Goal: Transaction & Acquisition: Book appointment/travel/reservation

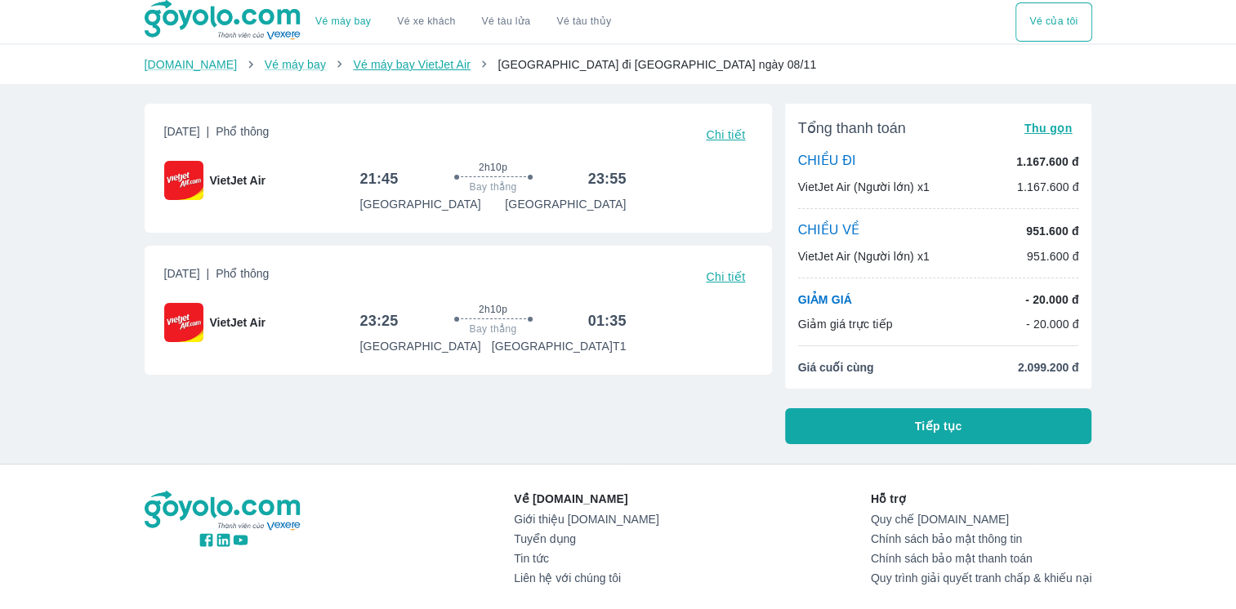
click at [361, 65] on link "Vé máy bay VietJet Air" at bounding box center [411, 64] width 117 height 13
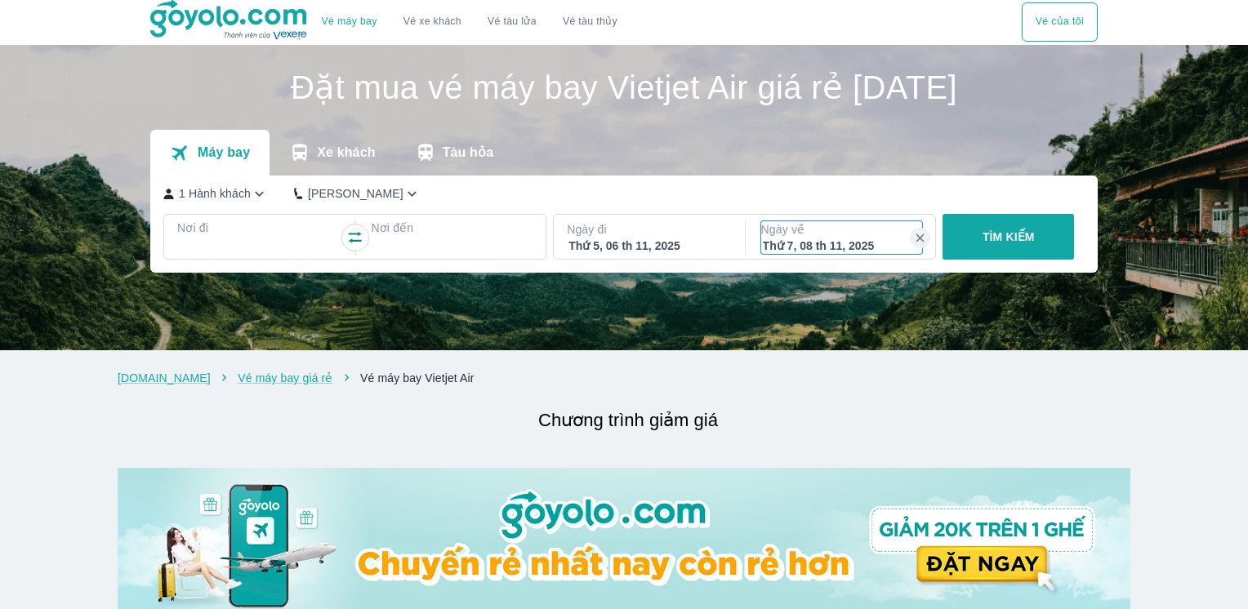
click at [882, 244] on div "Thứ 7, 08 th 11, 2025" at bounding box center [842, 246] width 158 height 16
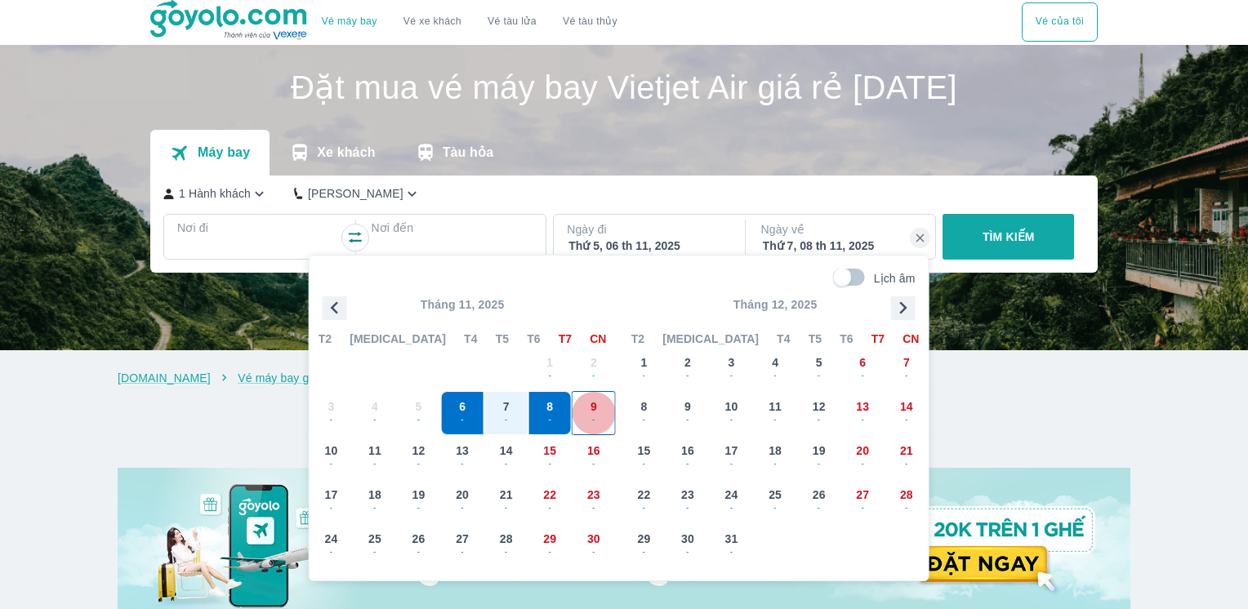
click at [587, 413] on span "-" at bounding box center [594, 419] width 42 height 13
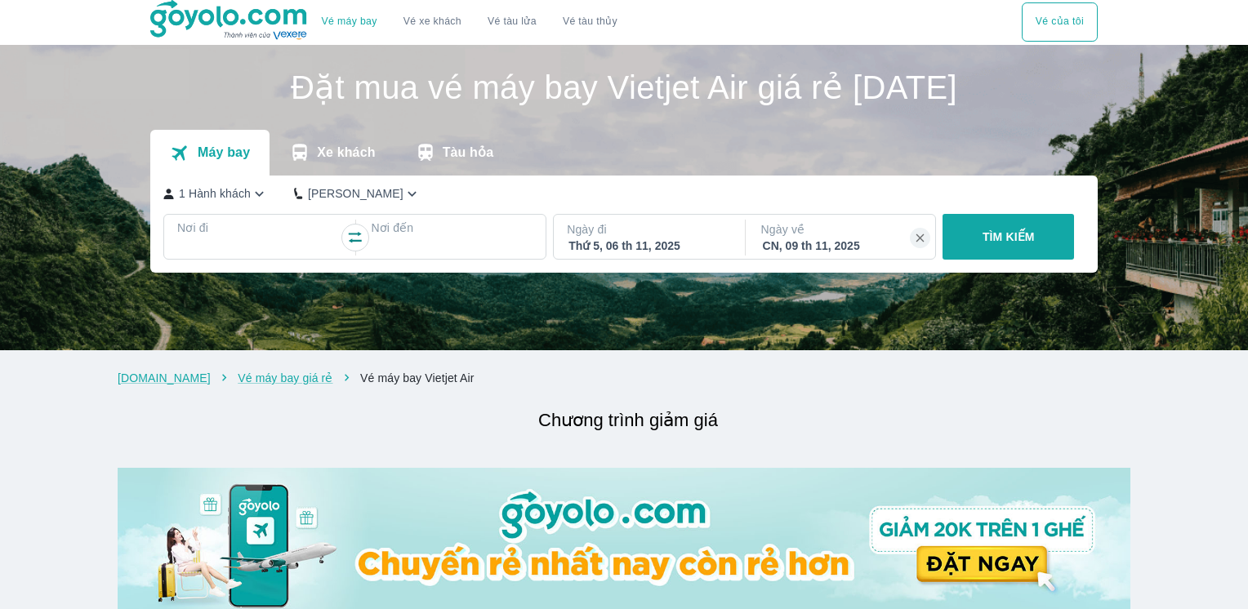
click at [988, 223] on div "TÌM KIẾM" at bounding box center [1005, 237] width 138 height 46
click at [985, 247] on div "TÌM KIẾM" at bounding box center [1005, 237] width 138 height 46
click at [238, 240] on div at bounding box center [258, 248] width 158 height 20
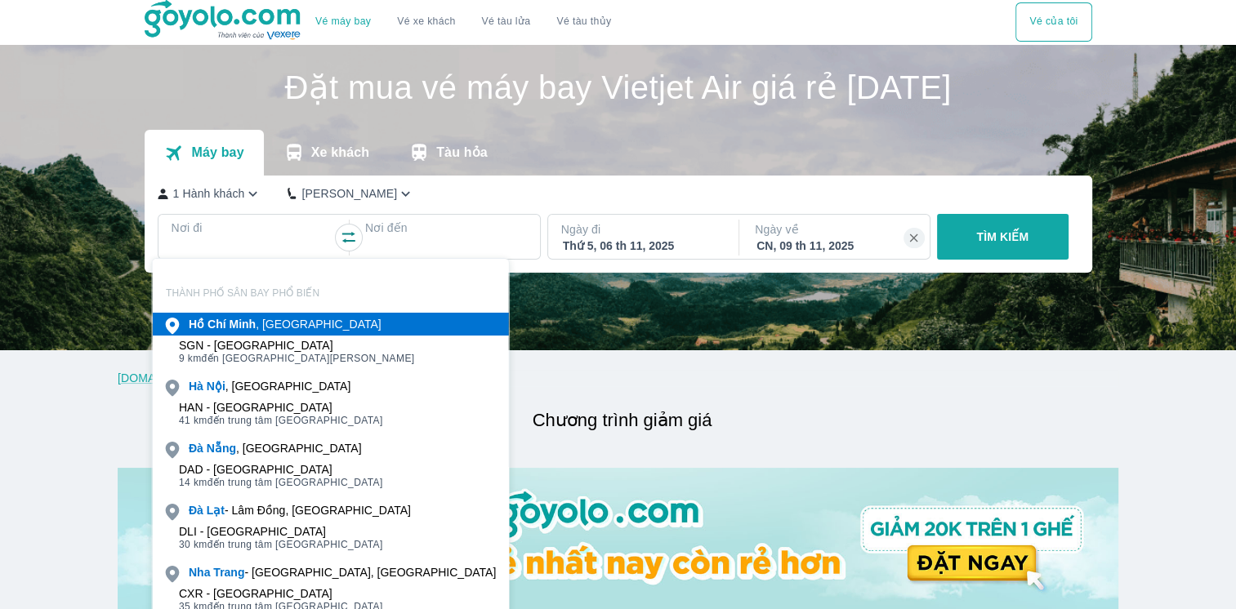
click at [253, 321] on b "Minh" at bounding box center [242, 324] width 27 height 13
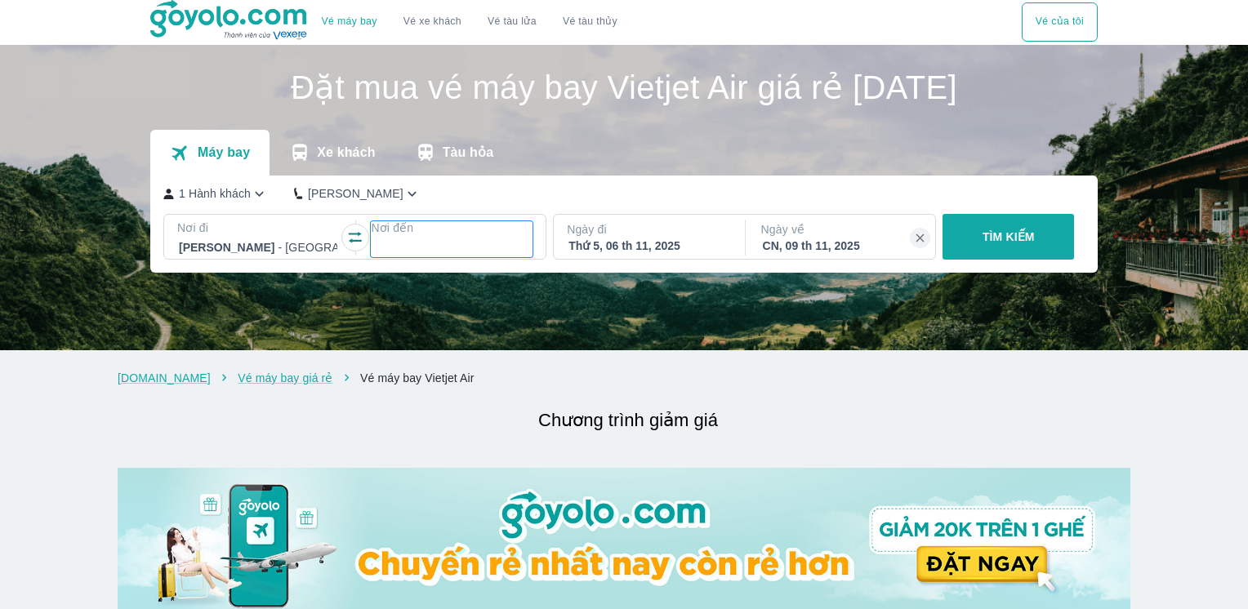
click at [402, 249] on div at bounding box center [451, 248] width 158 height 20
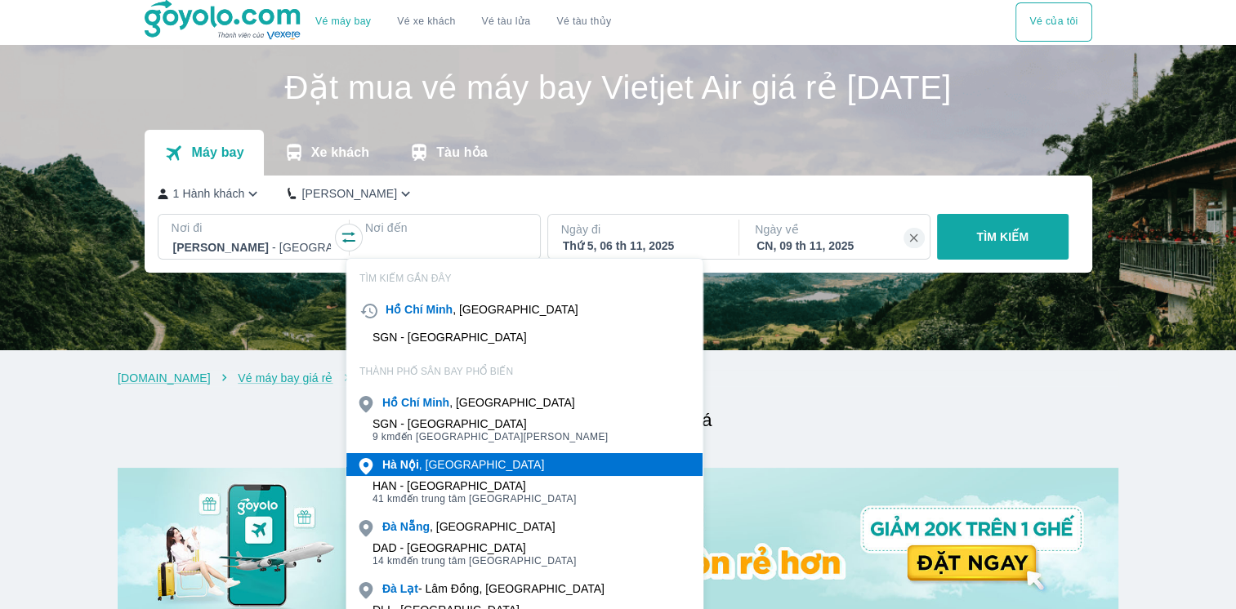
click at [441, 466] on div "[GEOGRAPHIC_DATA] , [GEOGRAPHIC_DATA]" at bounding box center [463, 465] width 162 height 16
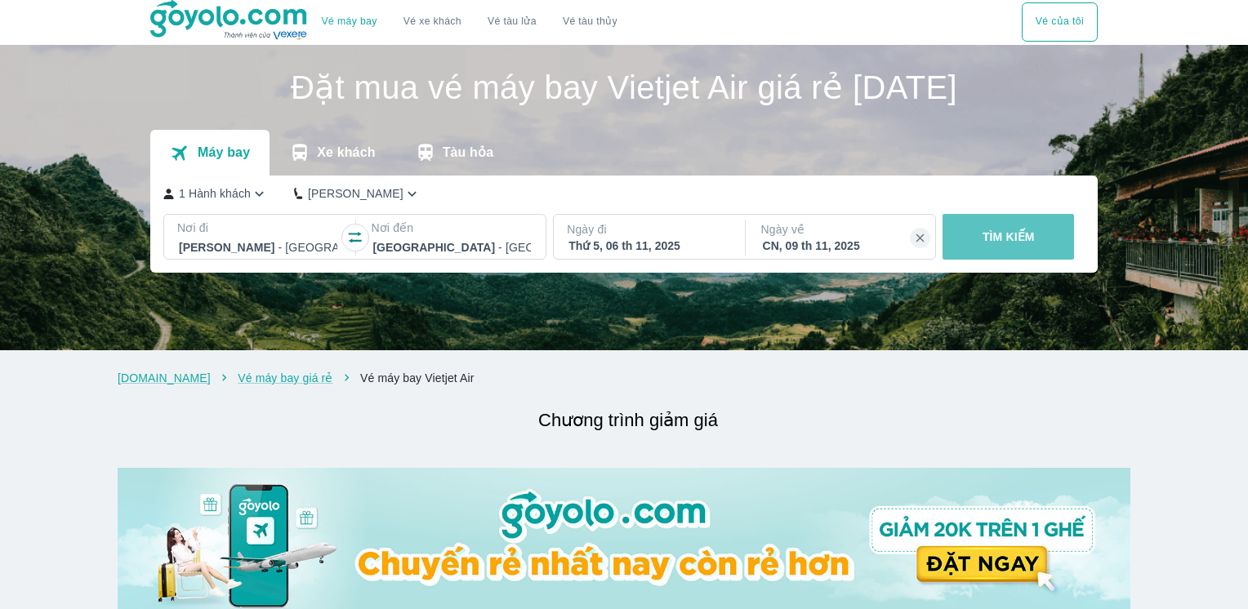
click at [1039, 240] on button "TÌM KIẾM" at bounding box center [1009, 237] width 132 height 46
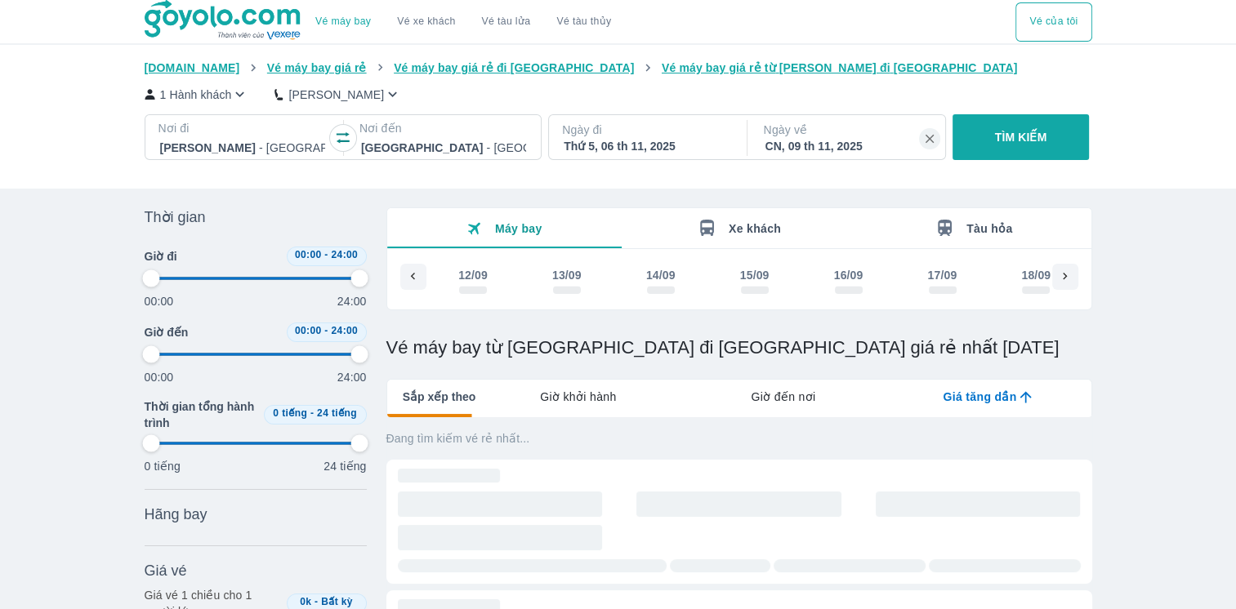
scroll to position [0, 5018]
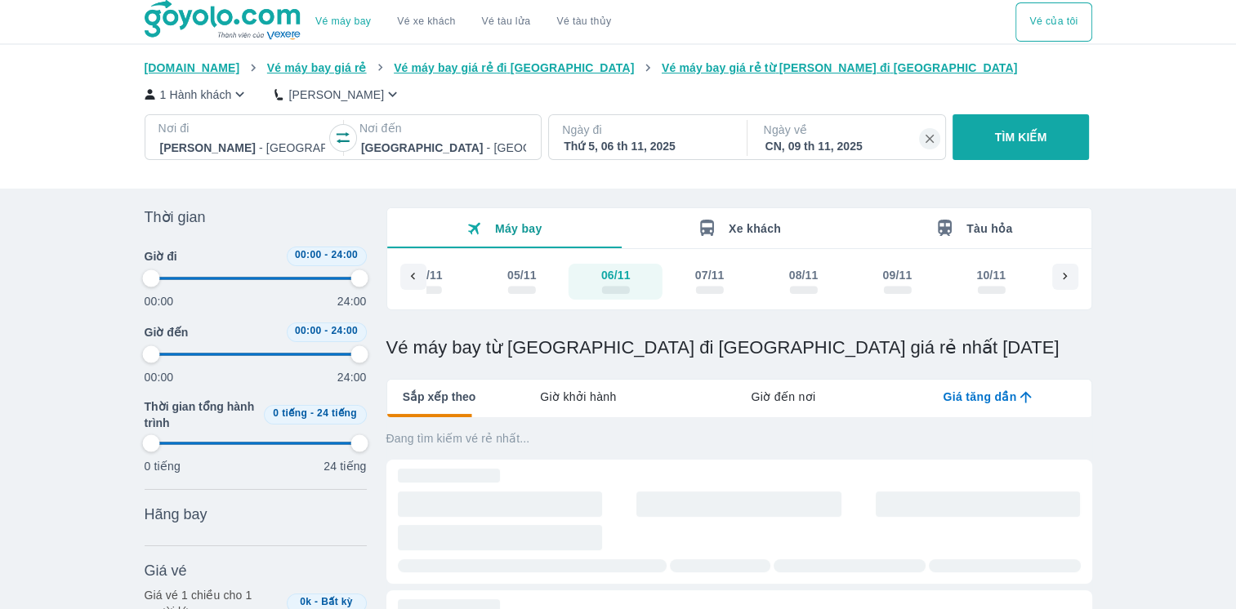
type input "97.9166666666667"
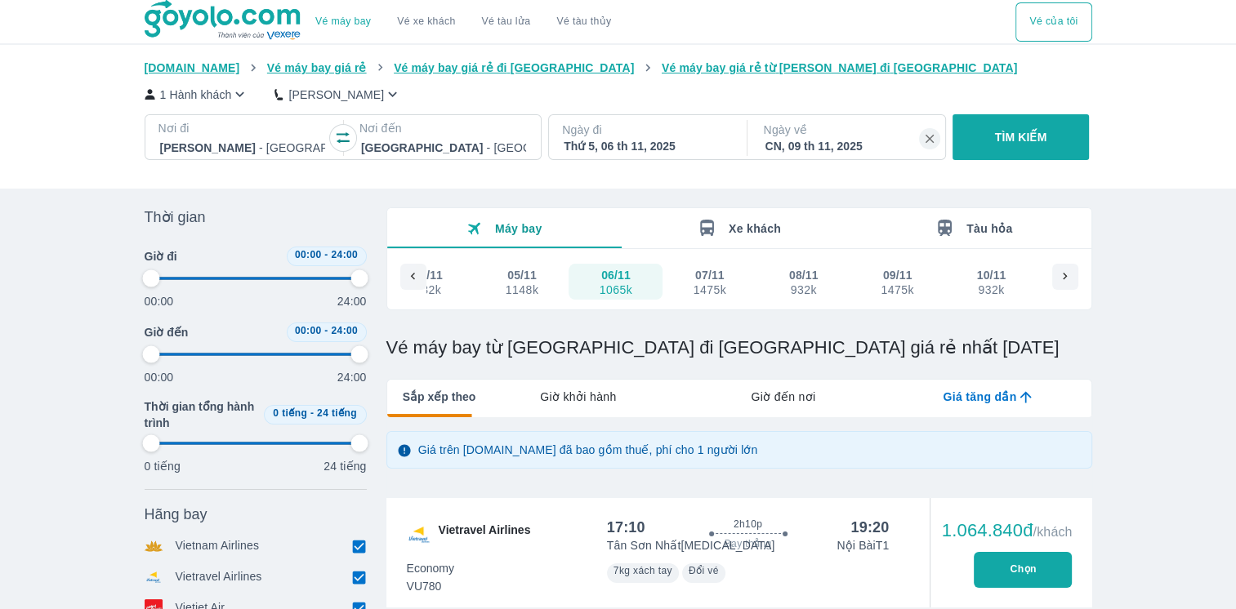
type input "97.9166666666667"
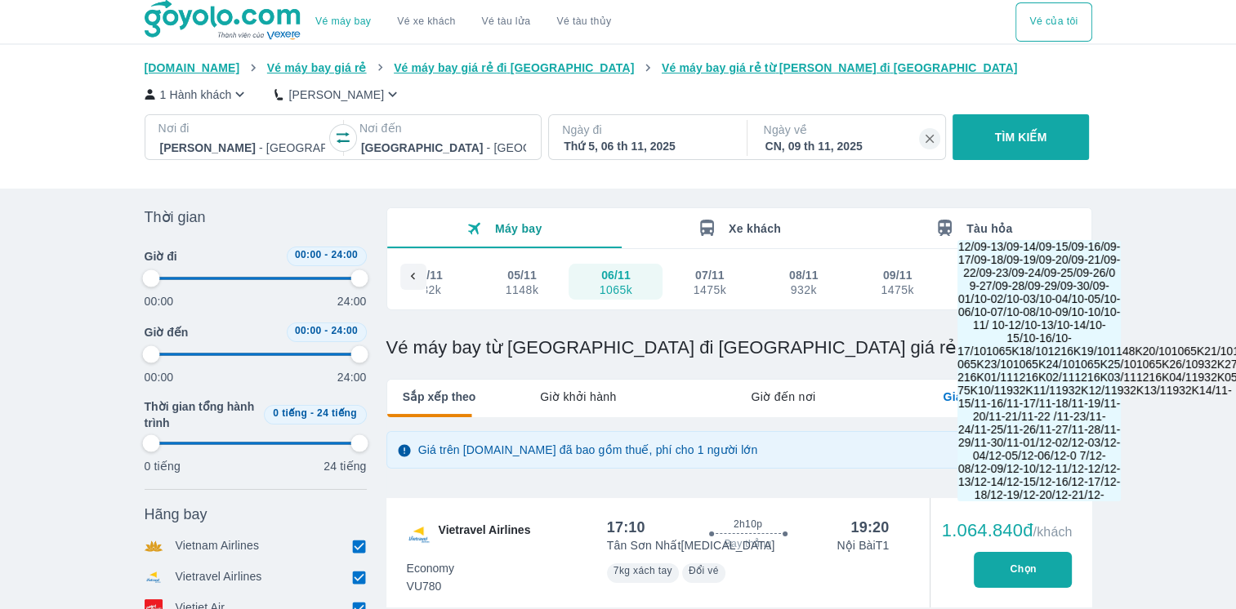
type input "97.9166666666667"
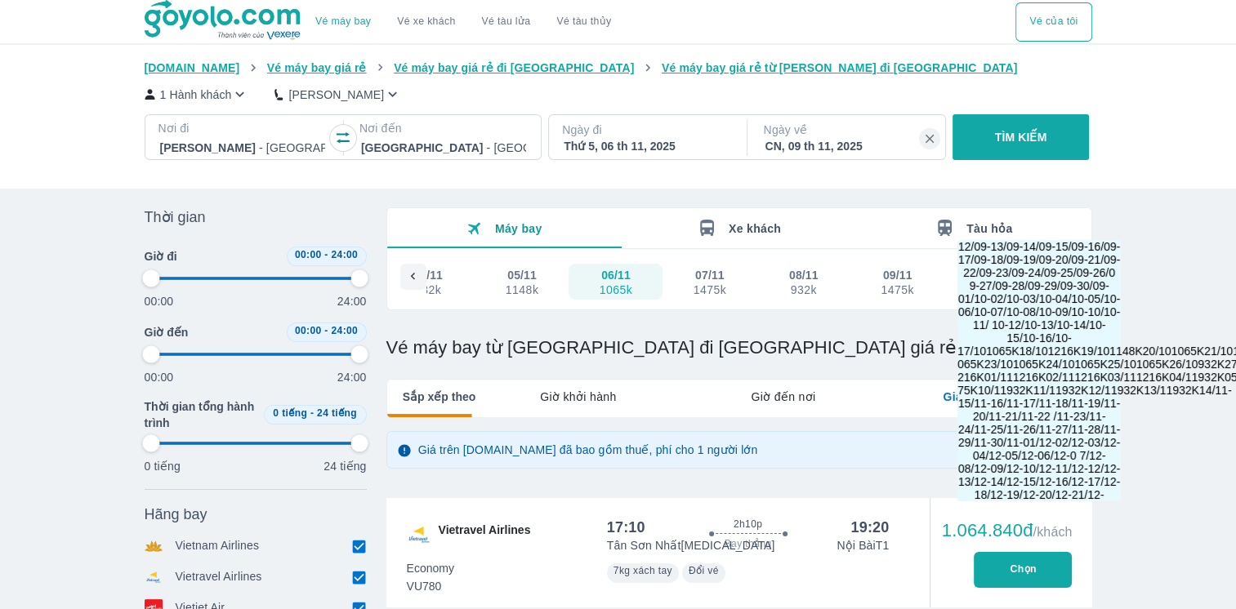
type input "97.9166666666667"
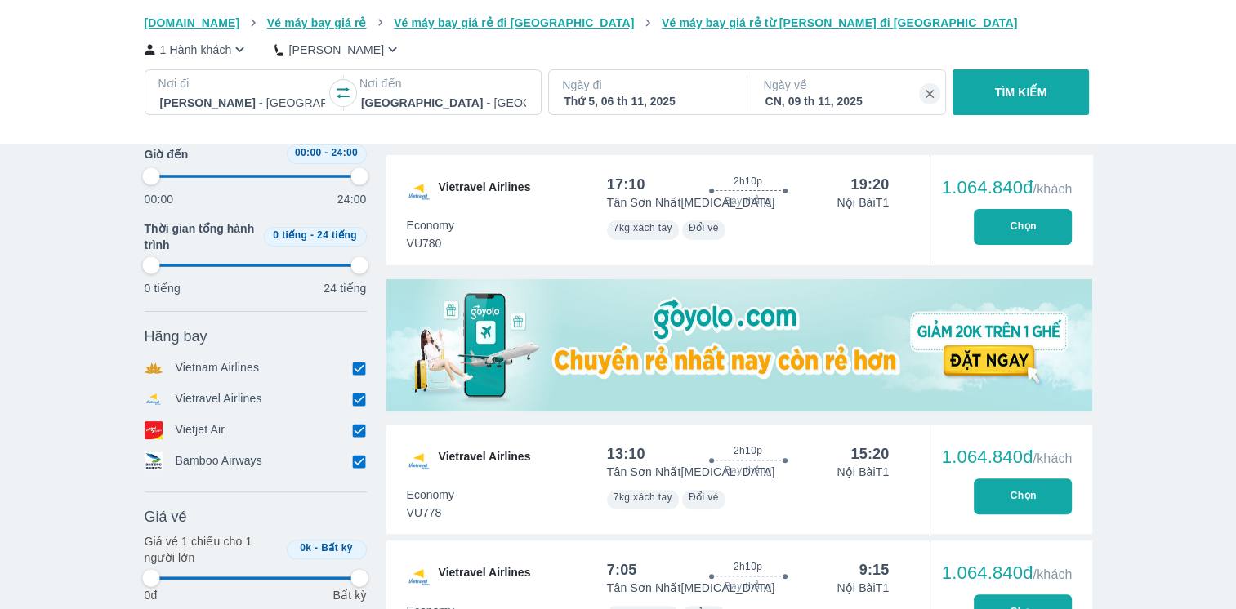
scroll to position [343, 0]
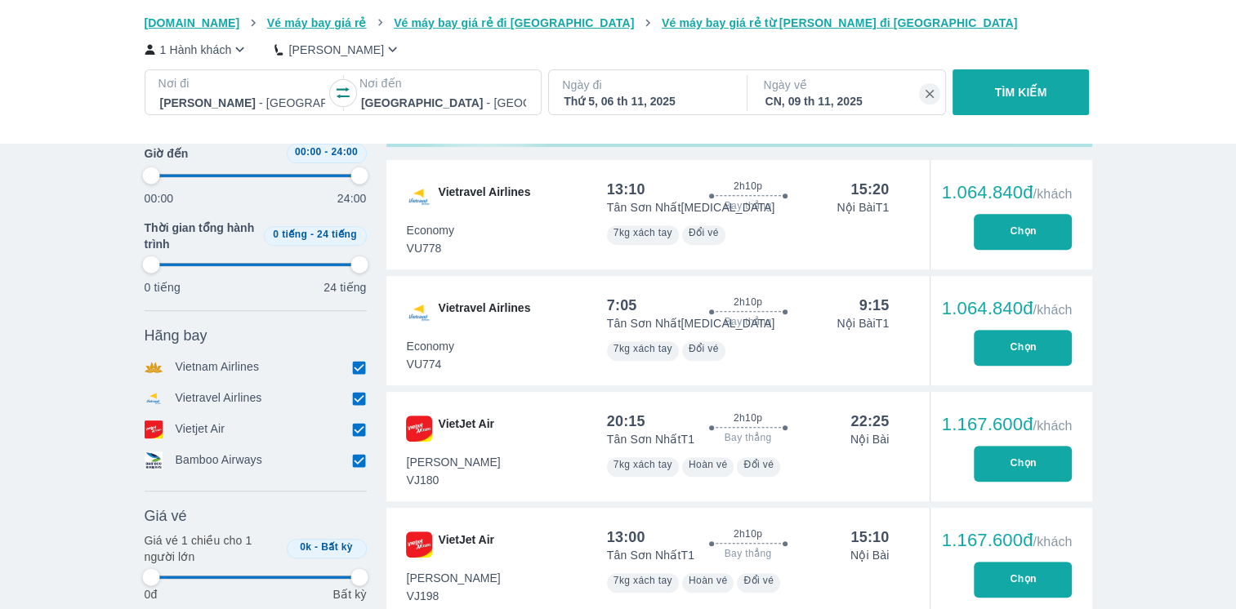
type input "97.9166666666667"
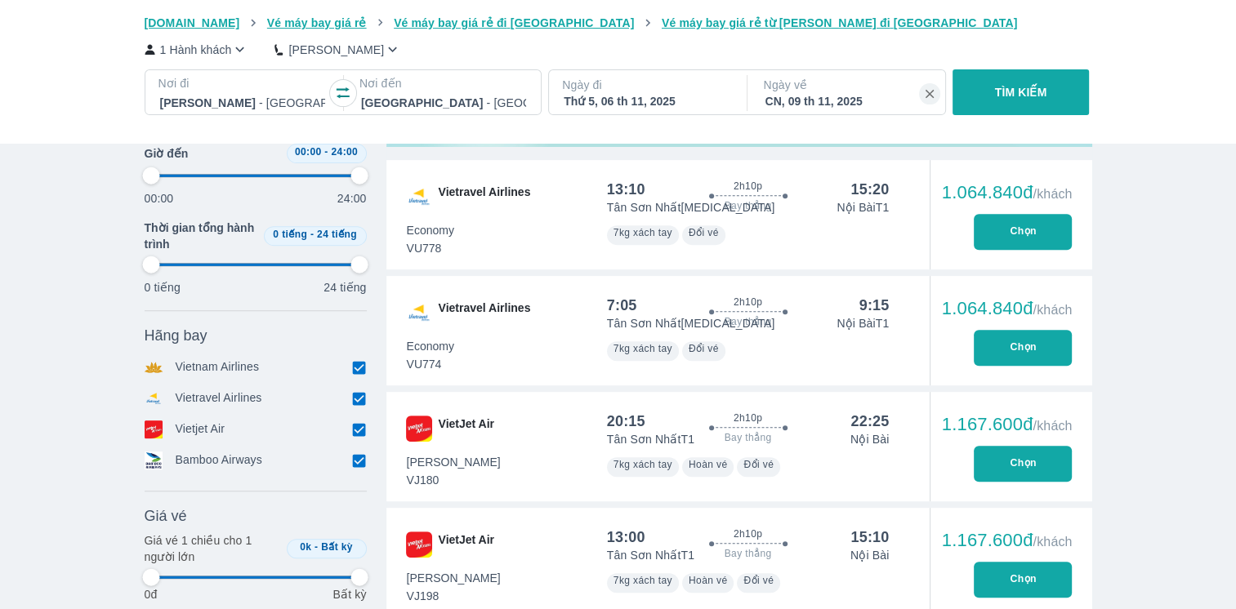
type input "97.9166666666667"
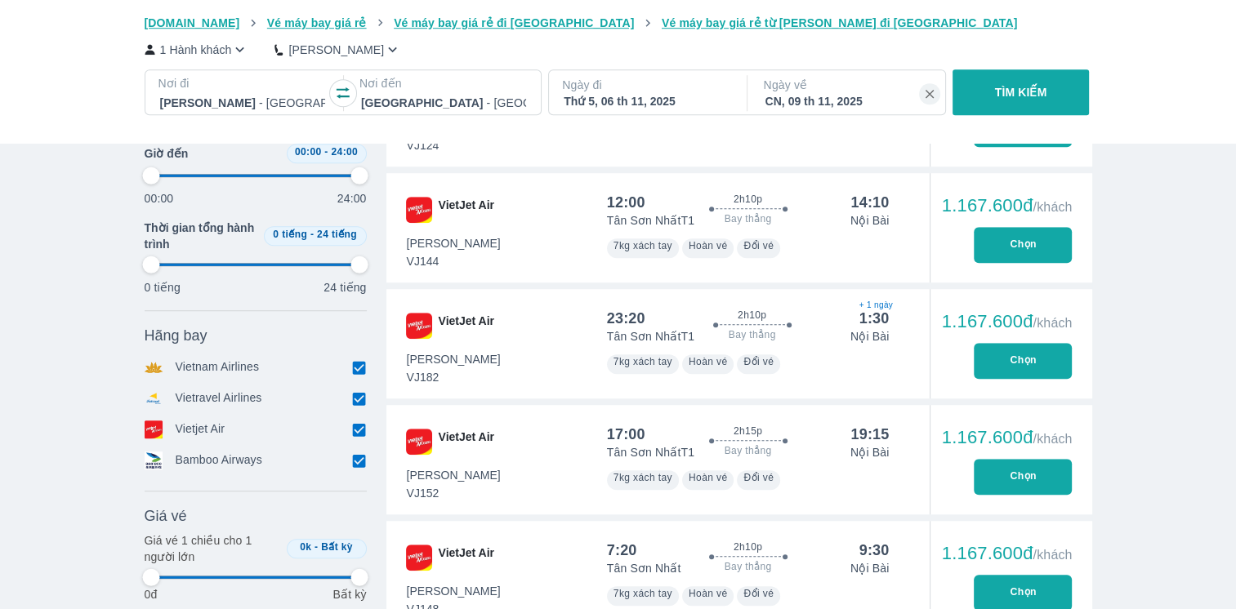
type input "97.9166666666667"
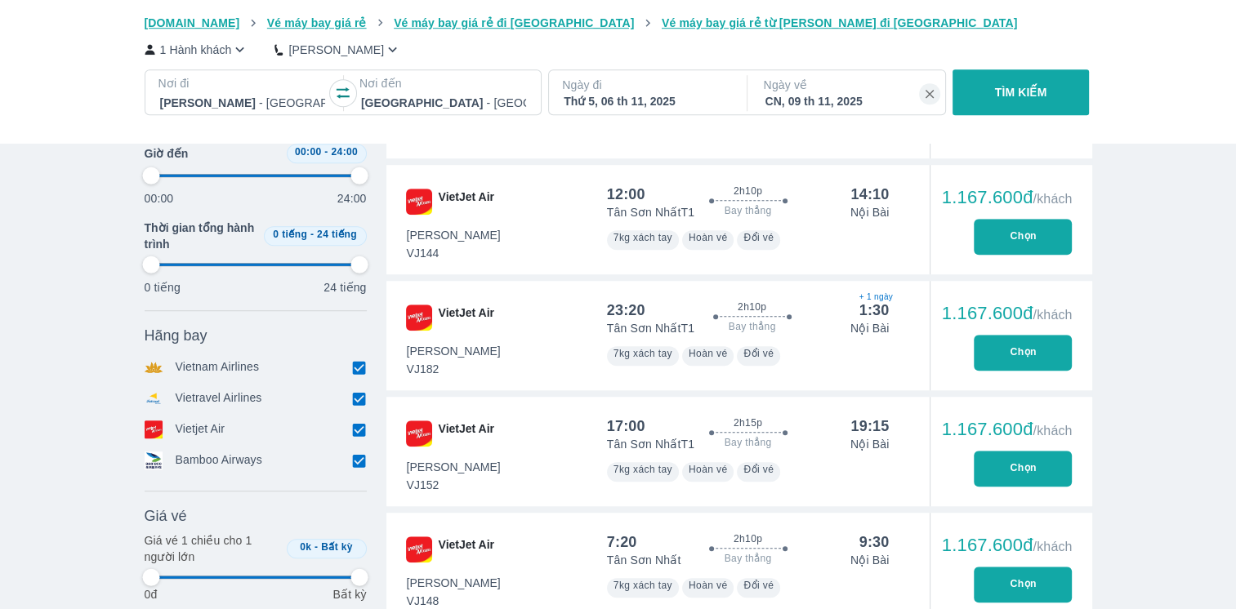
type input "97.9166666666667"
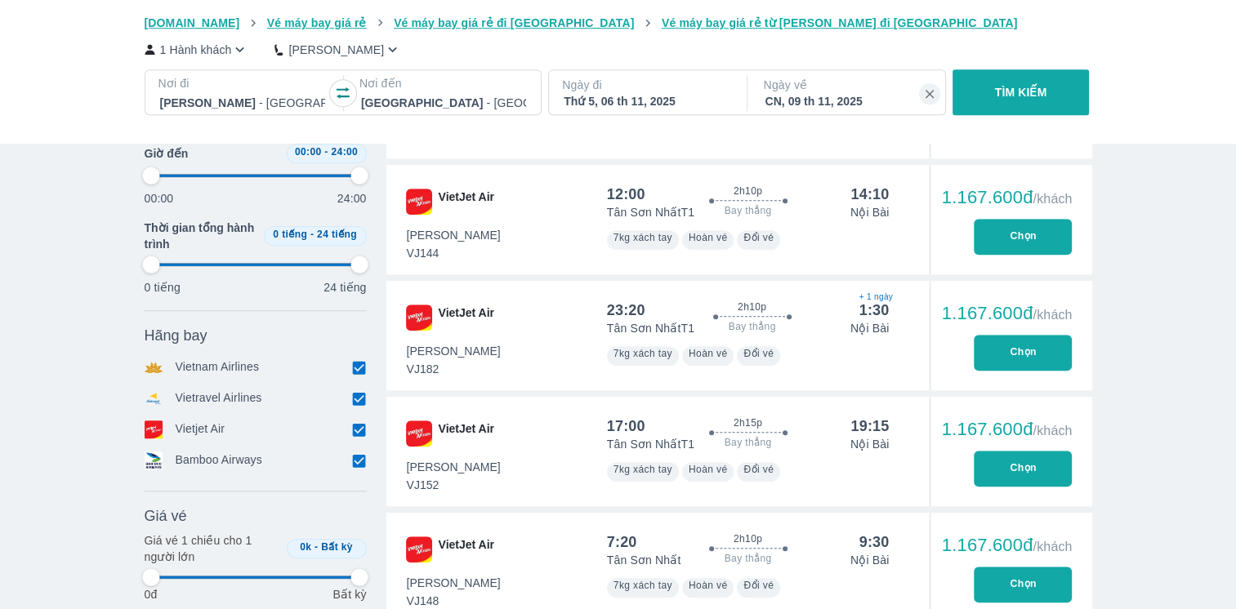
type input "97.9166666666667"
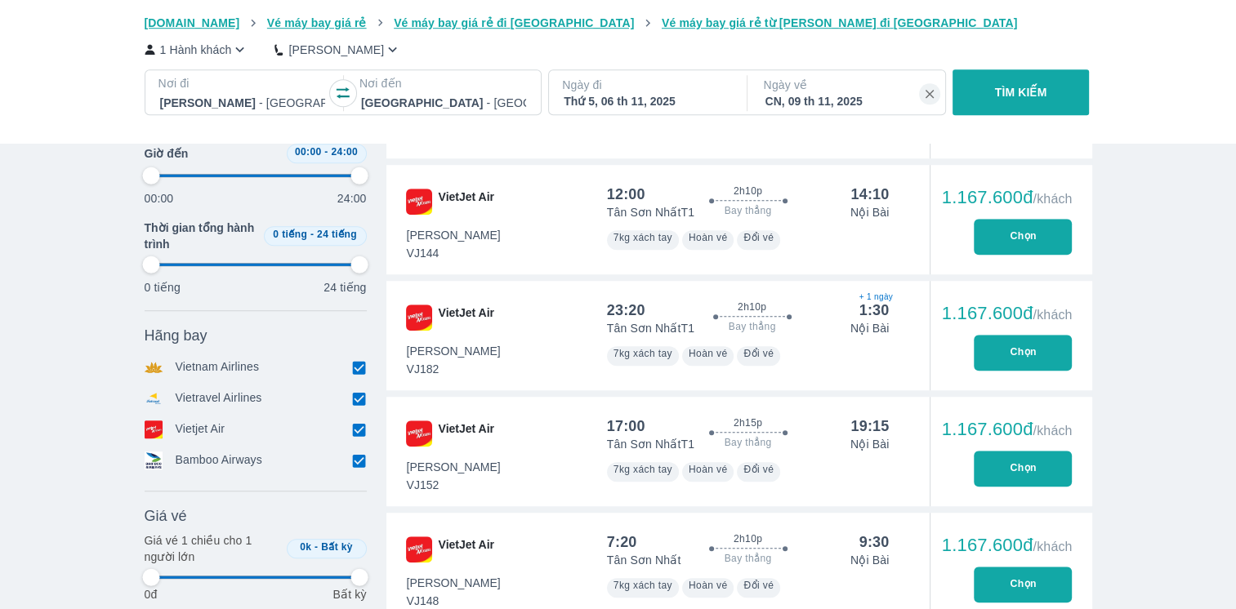
type input "97.9166666666667"
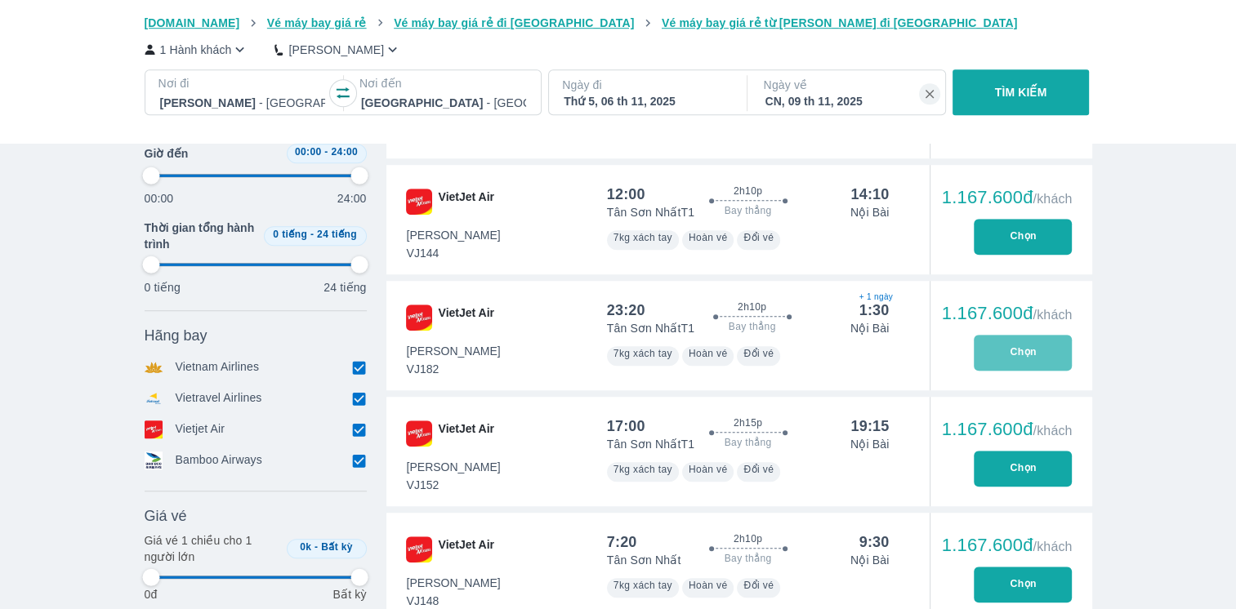
click at [985, 349] on button "Chọn" at bounding box center [1023, 353] width 98 height 36
type input "97.9166666666667"
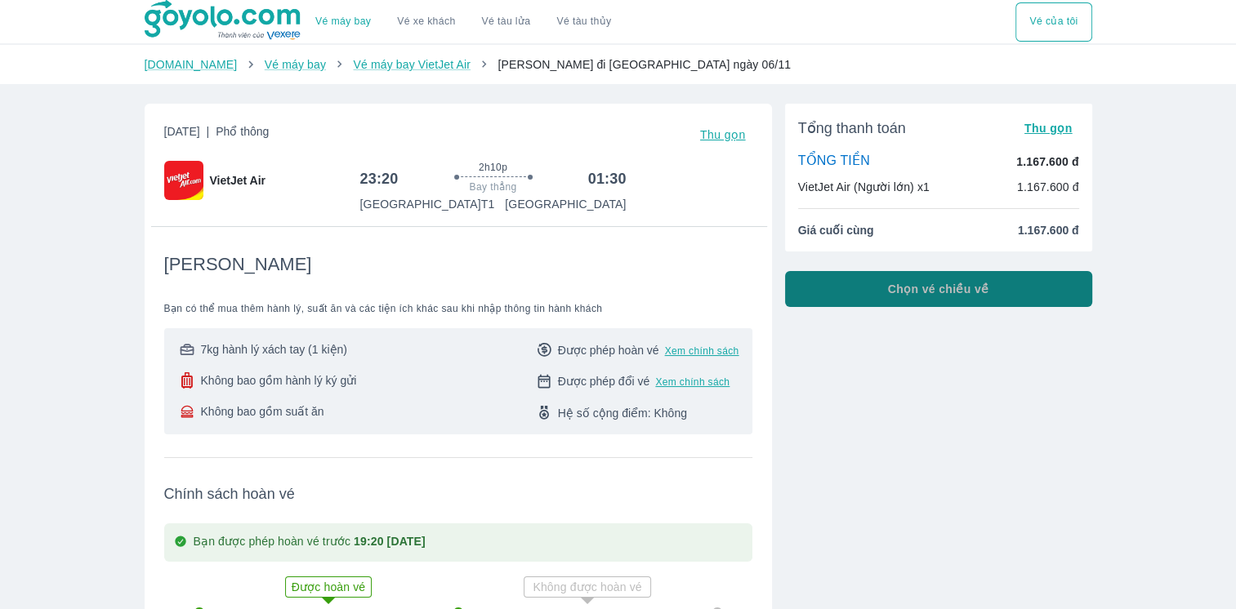
click at [956, 296] on span "Chọn vé chiều về" at bounding box center [938, 289] width 101 height 16
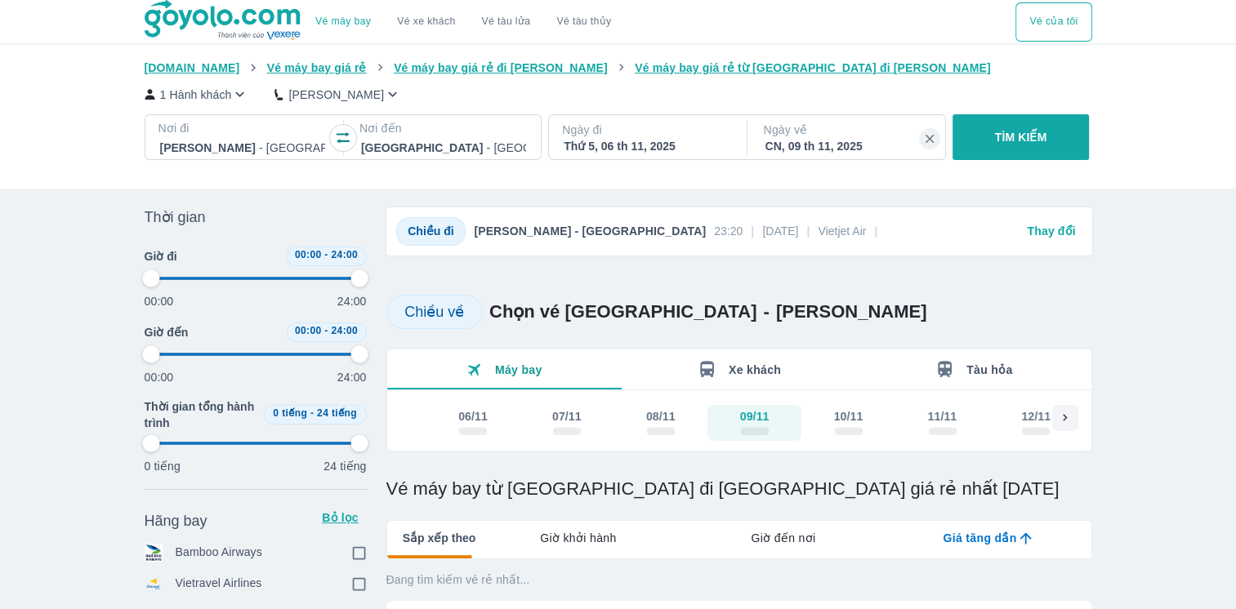
type input "97.9166666666667"
checkbox input "true"
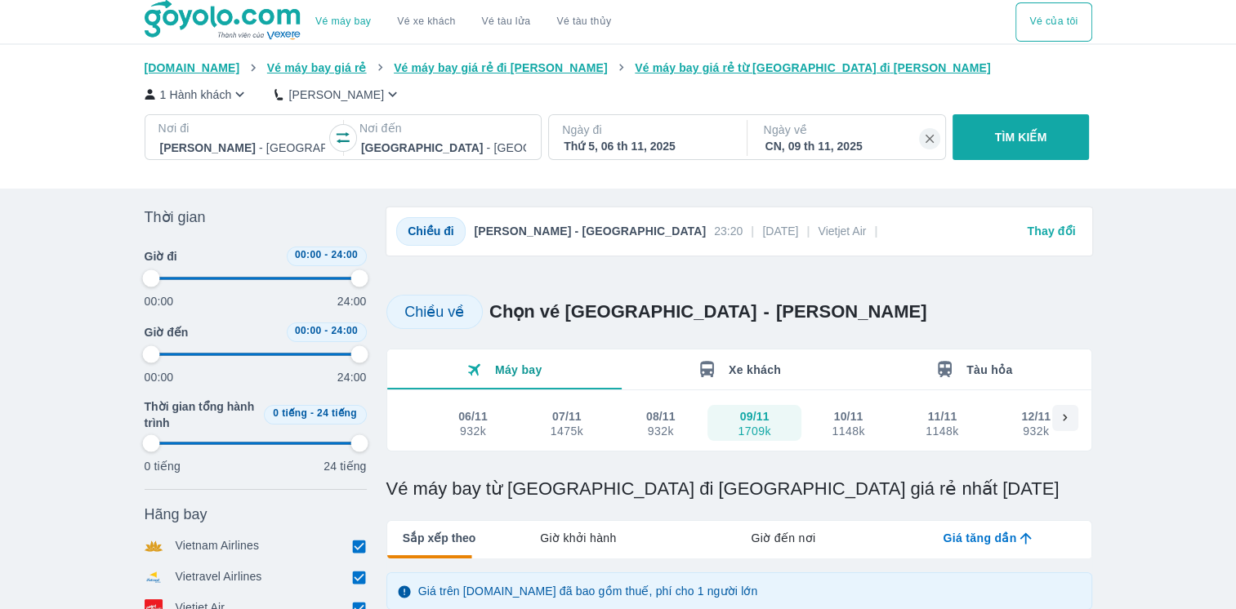
type input "97.9166666666667"
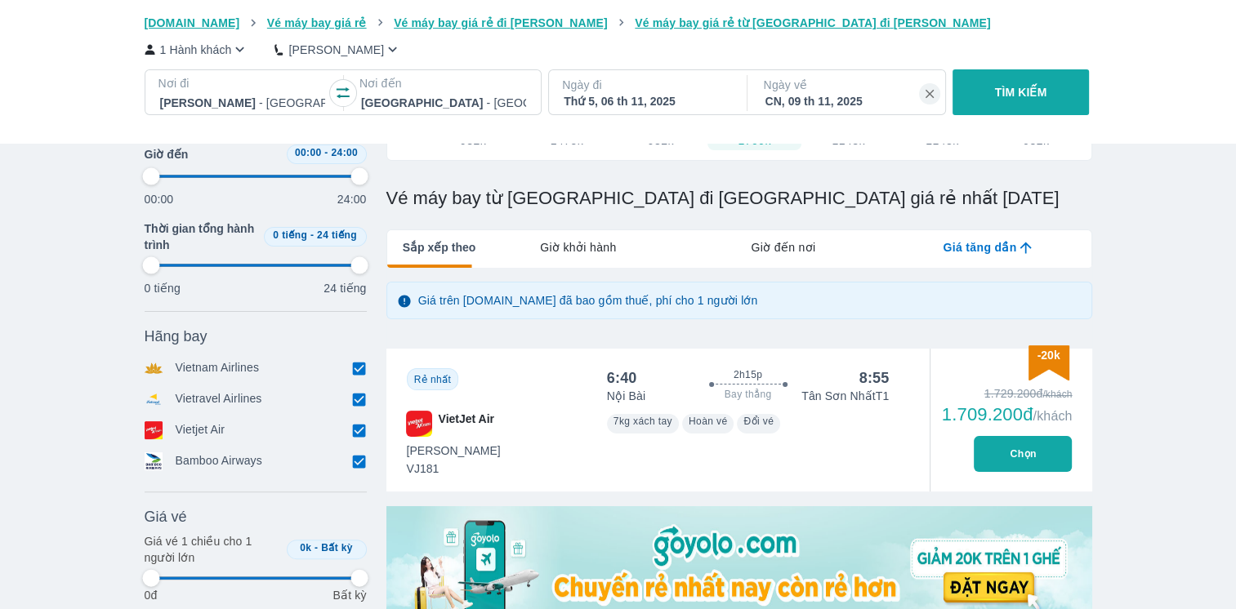
type input "97.9166666666667"
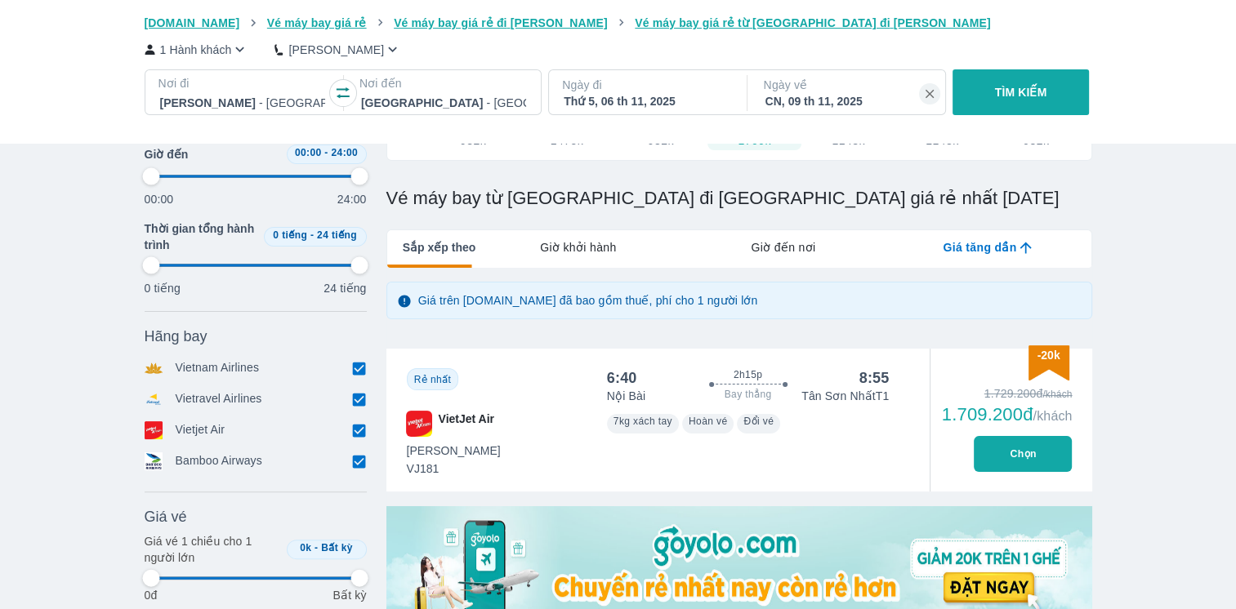
type input "97.9166666666667"
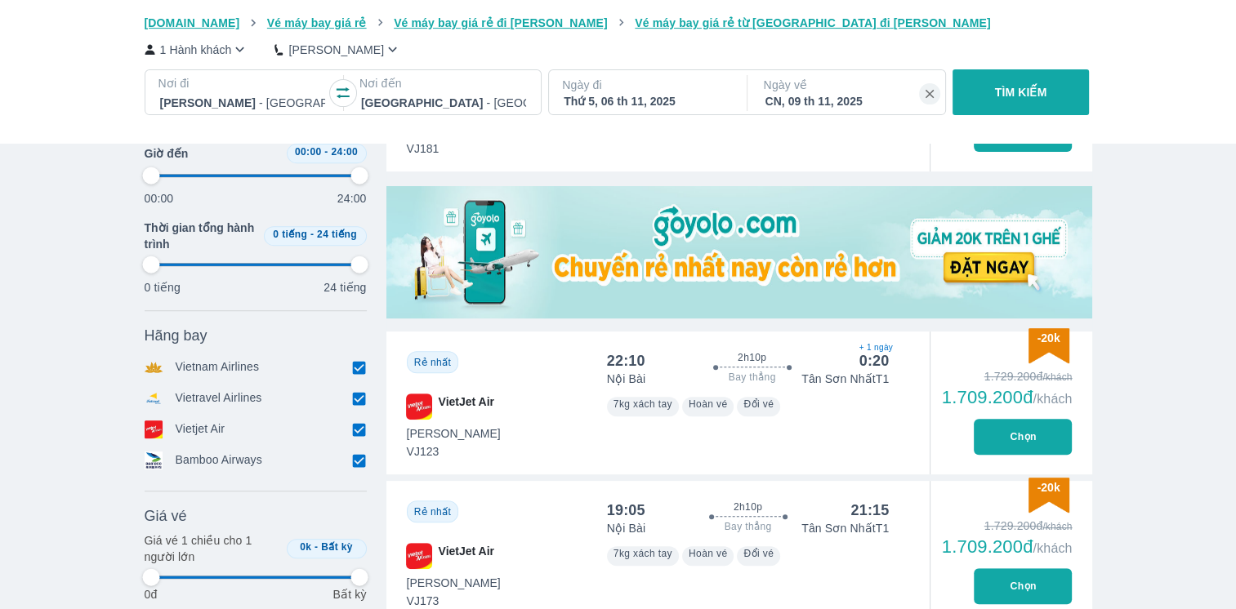
scroll to position [614, 0]
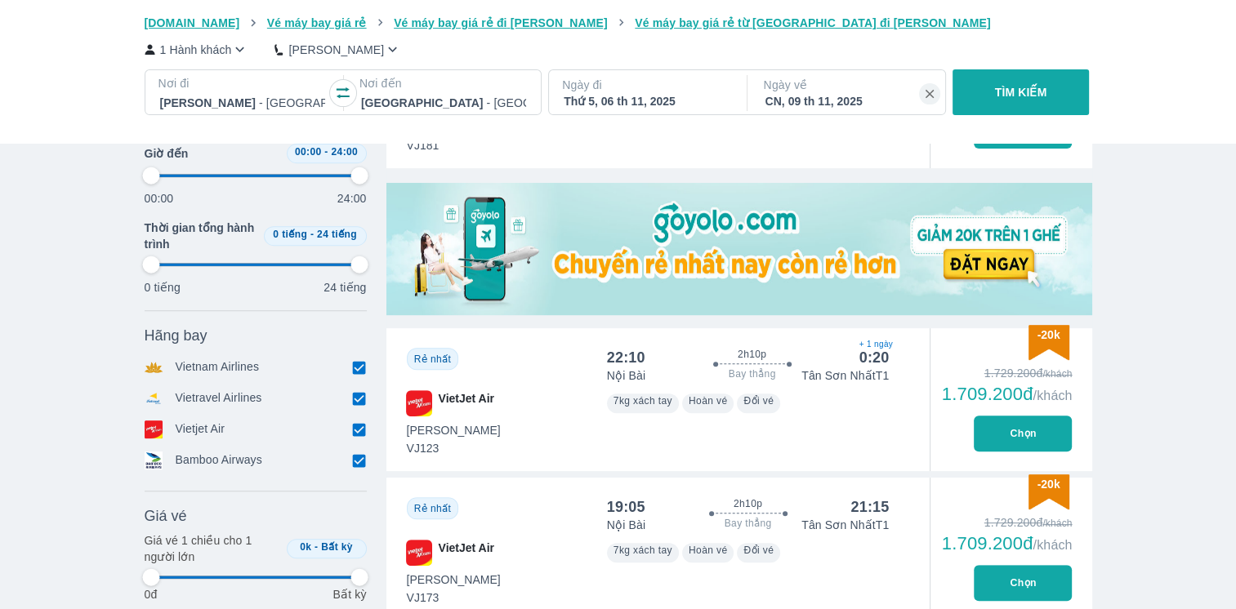
type input "97.9166666666667"
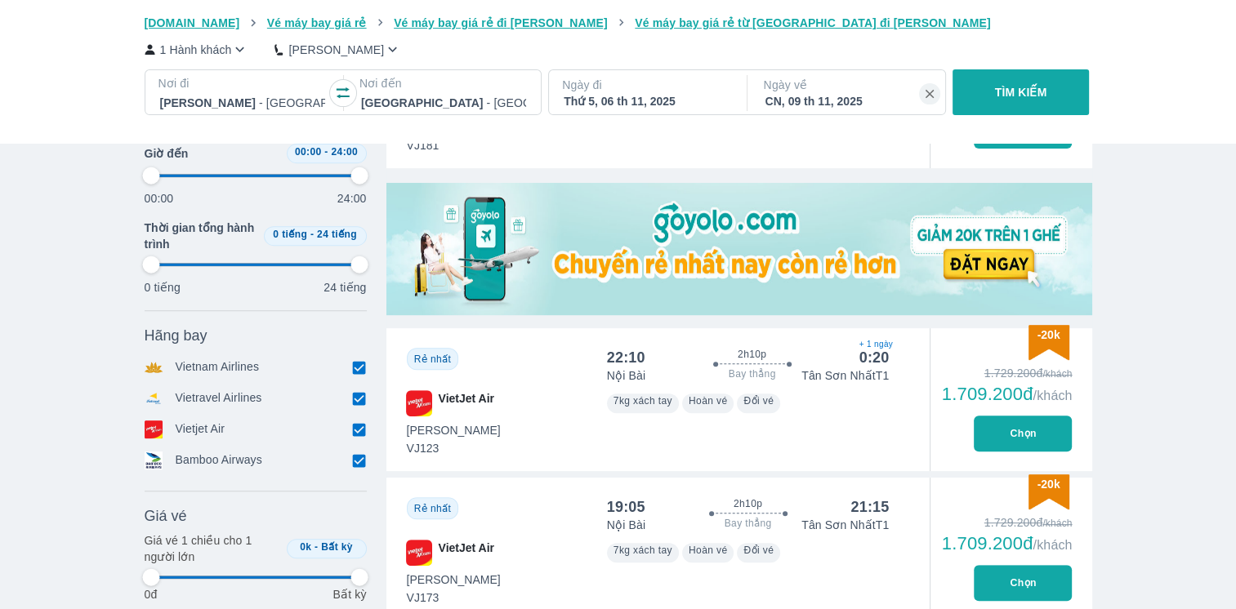
type input "97.9166666666667"
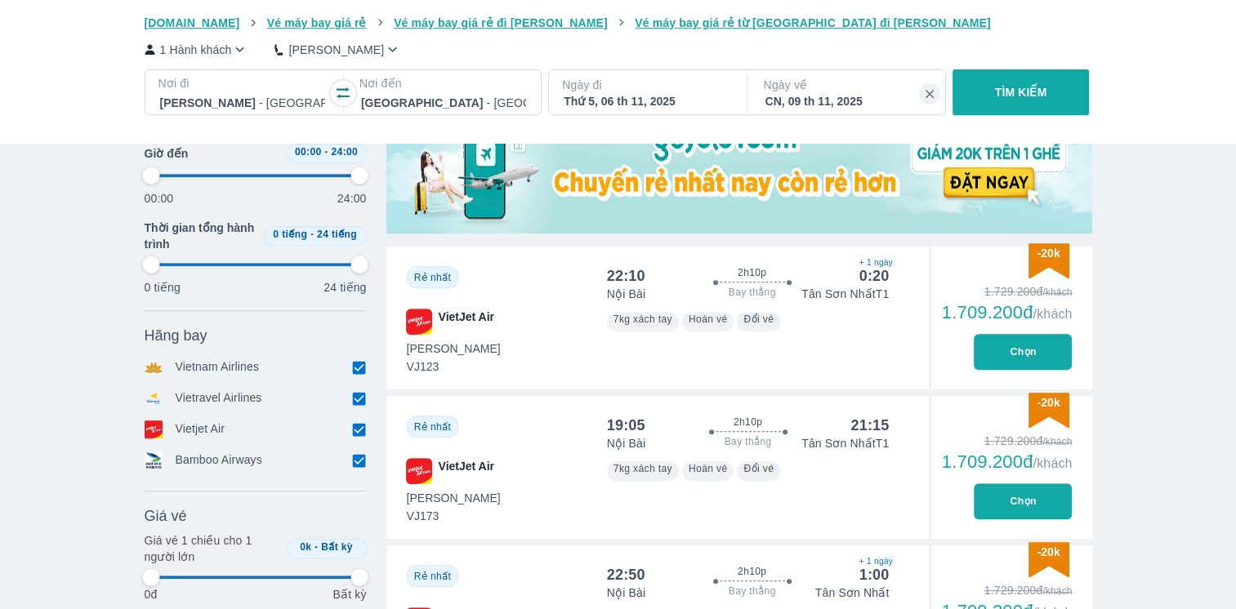
type input "97.9166666666667"
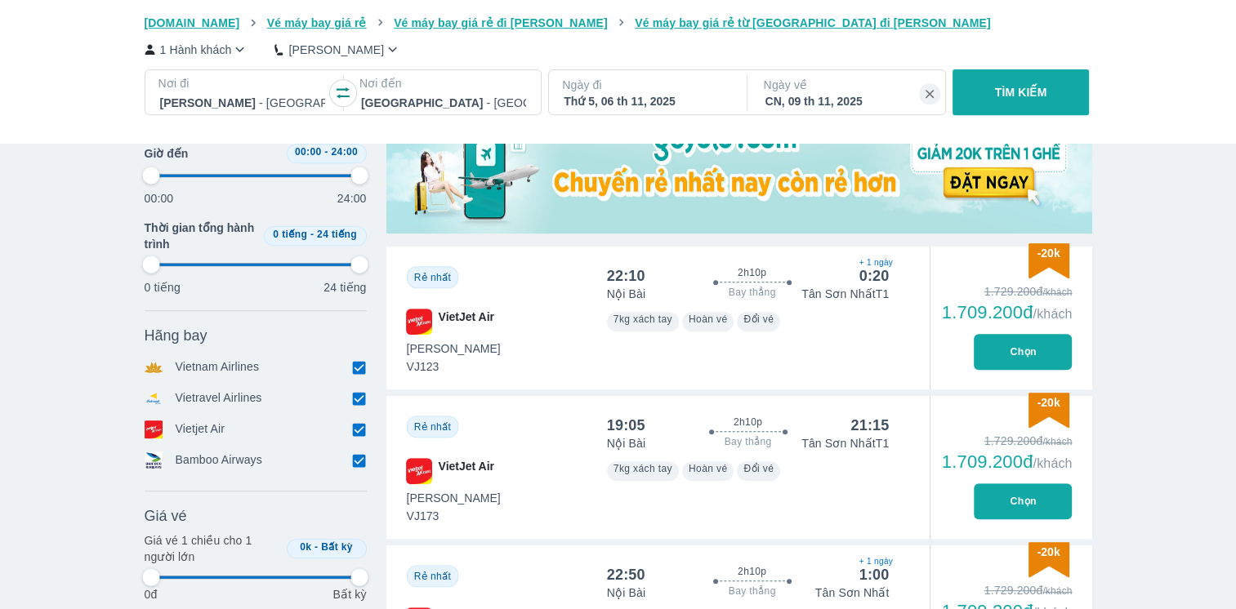
type input "97.9166666666667"
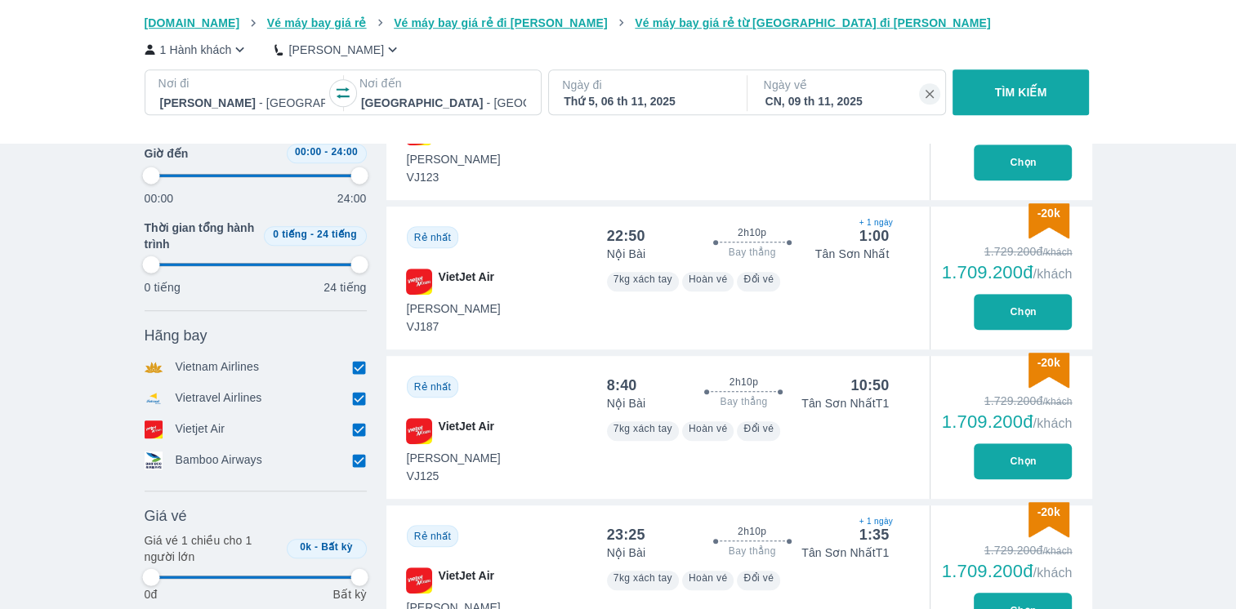
type input "97.9166666666667"
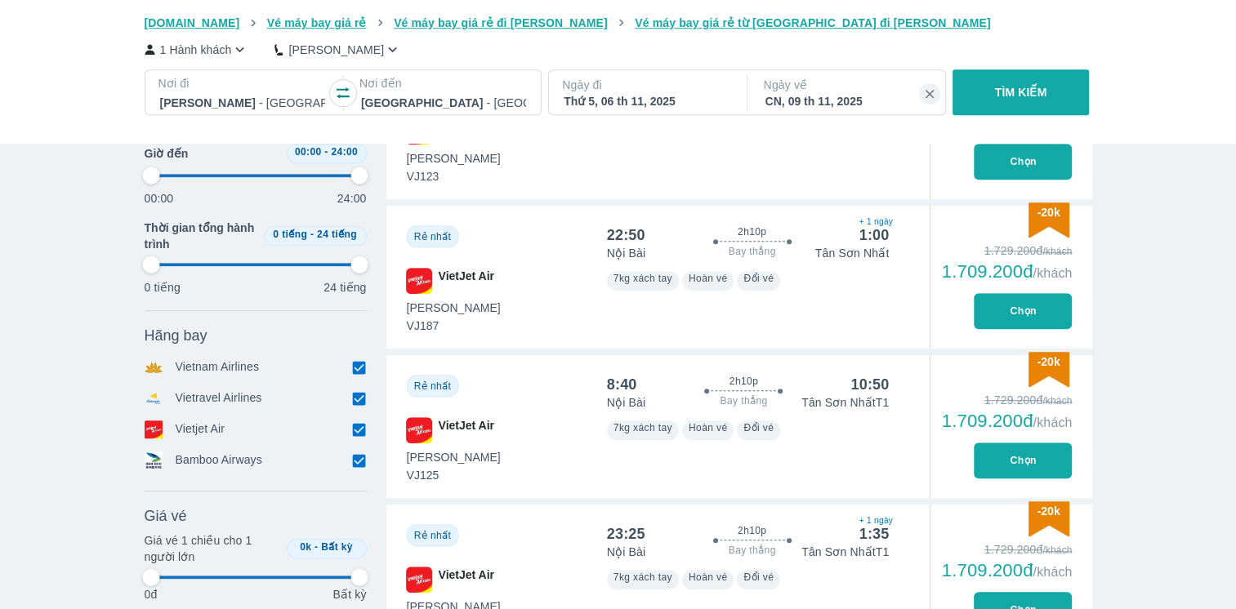
type input "97.9166666666667"
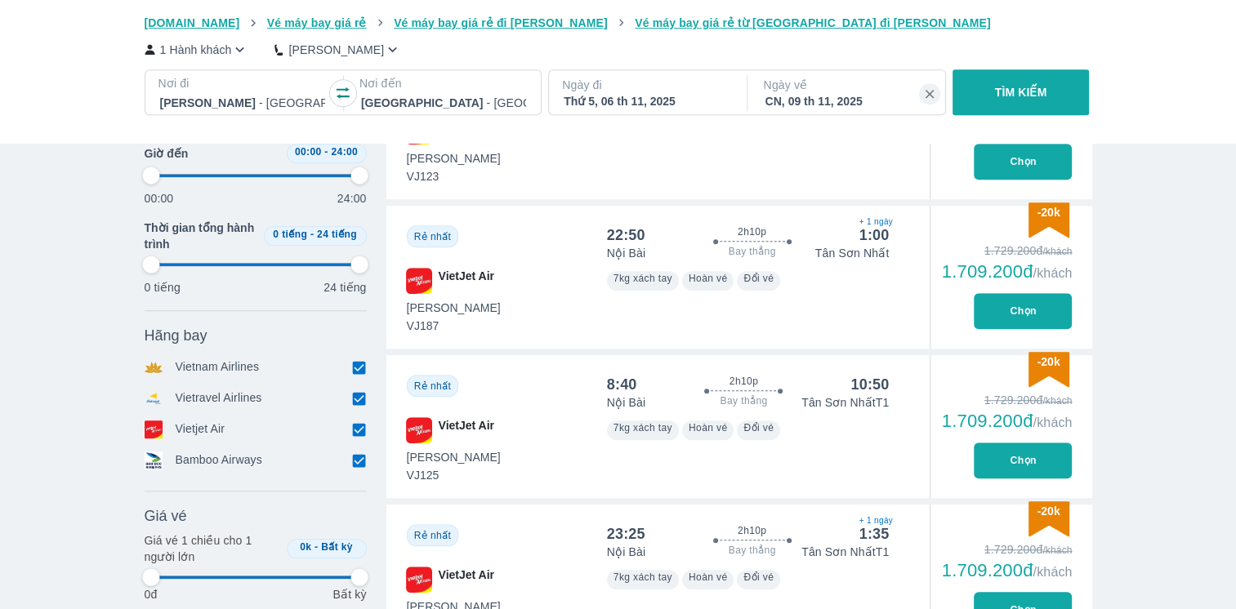
type input "97.9166666666667"
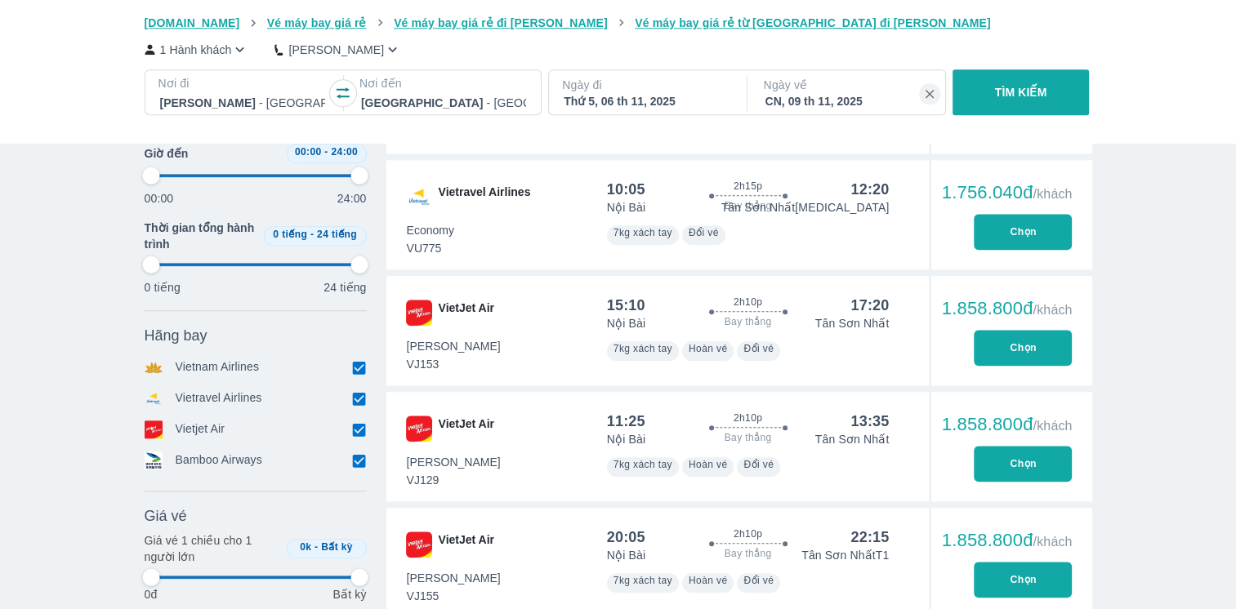
type input "97.9166666666667"
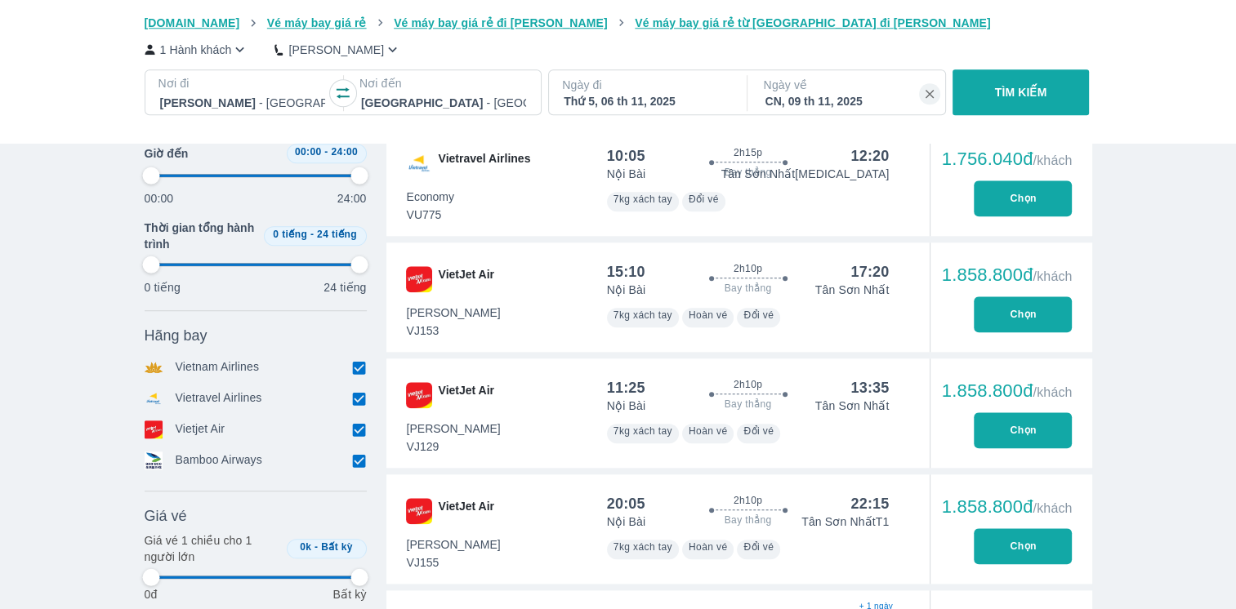
type input "97.9166666666667"
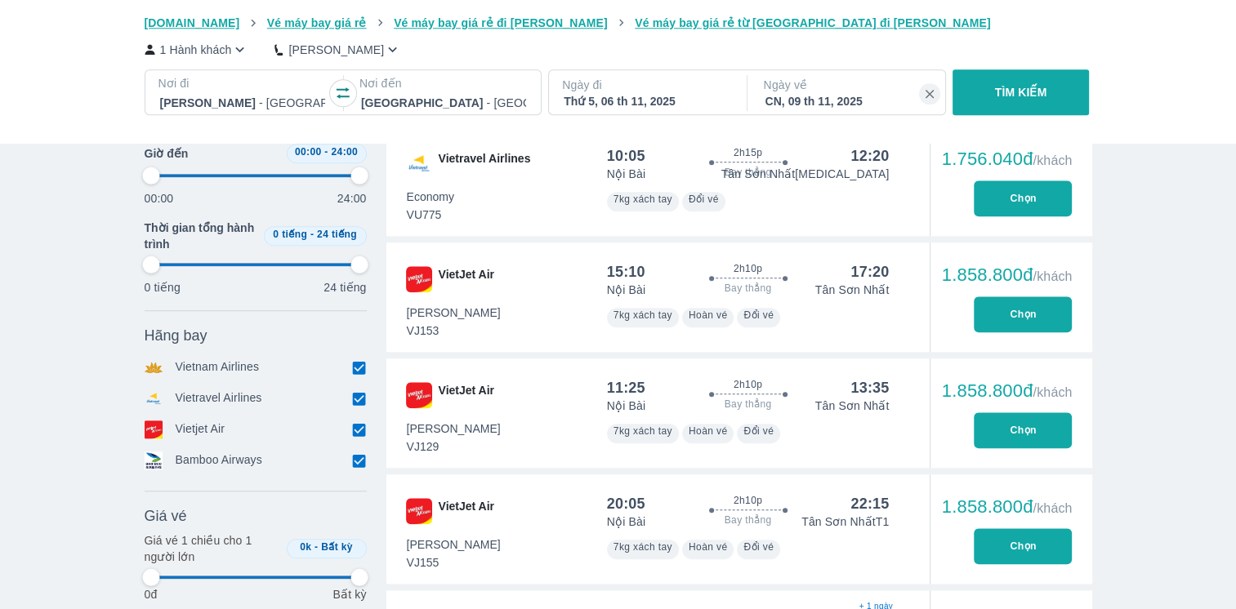
type input "97.9166666666667"
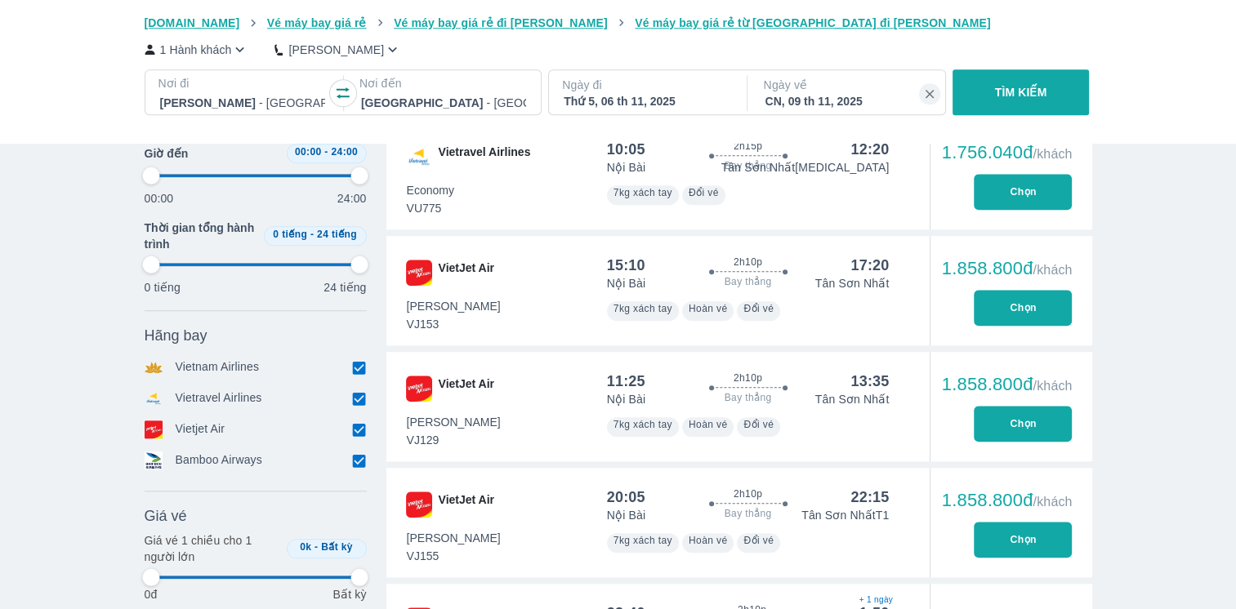
type input "97.9166666666667"
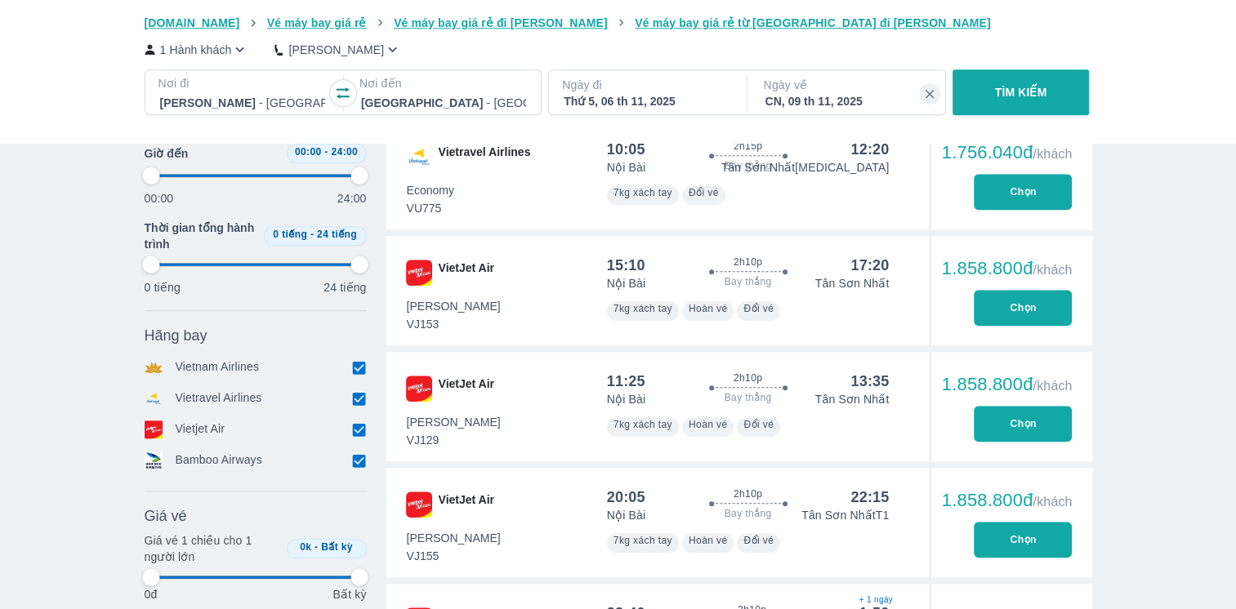
type input "97.9166666666667"
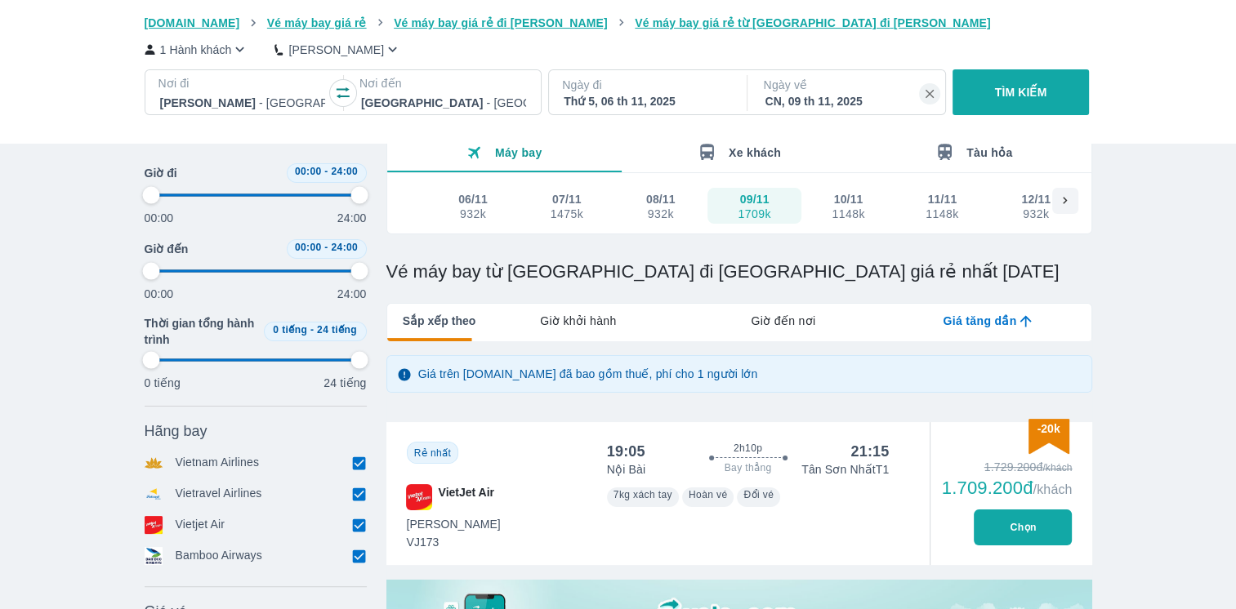
scroll to position [0, 0]
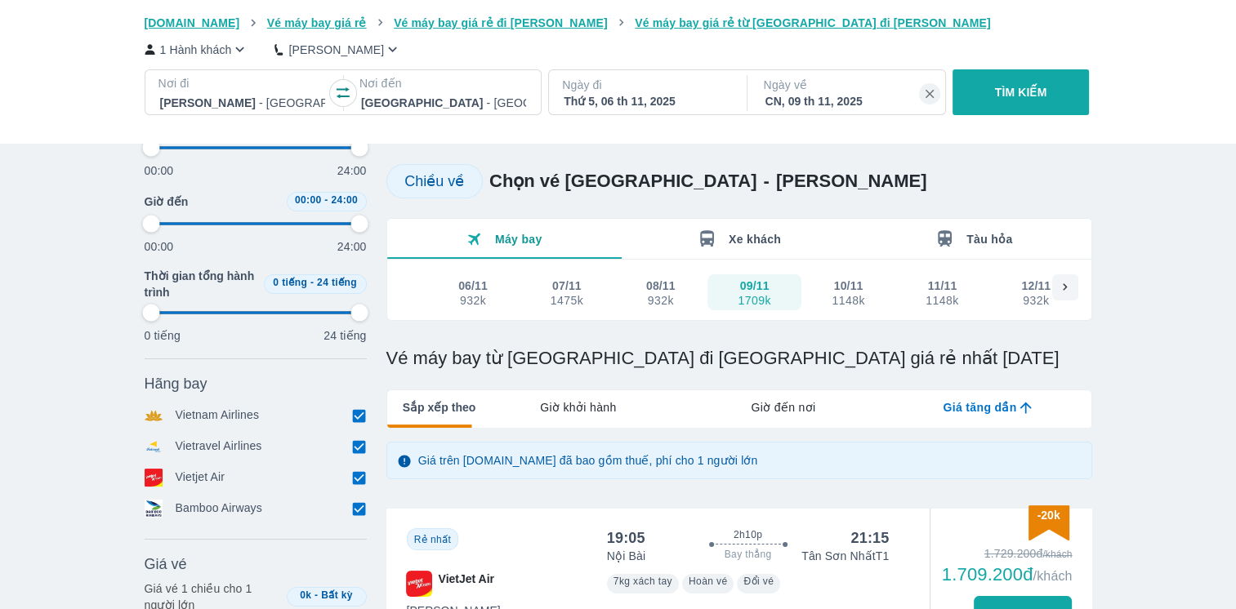
type input "97.9166666666667"
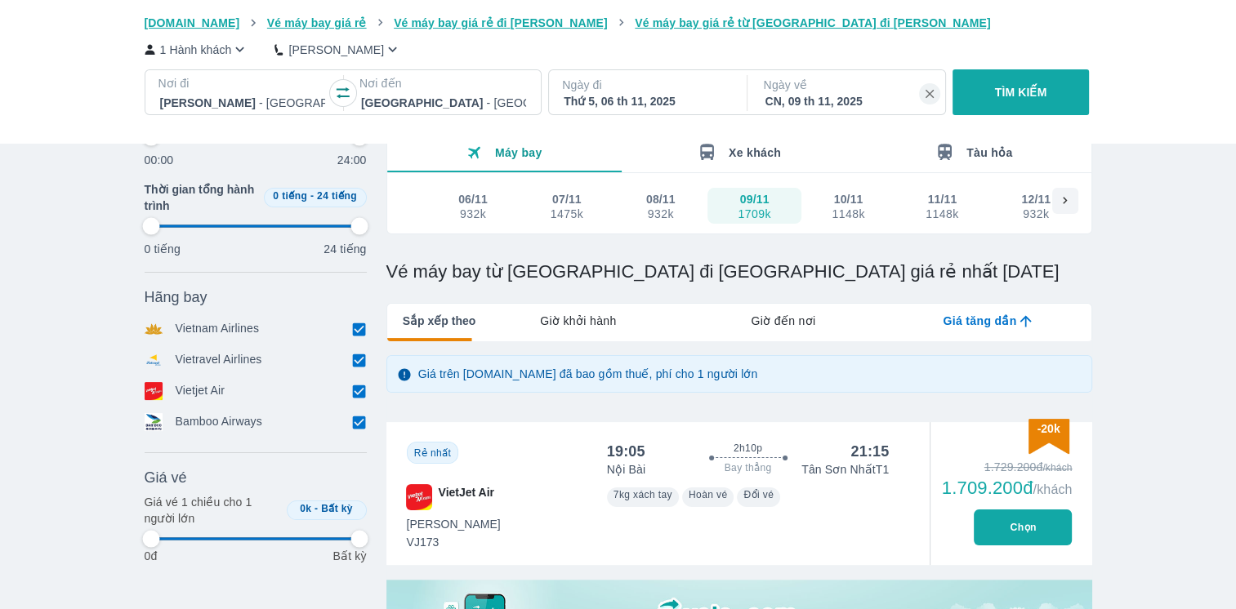
type input "97.9166666666667"
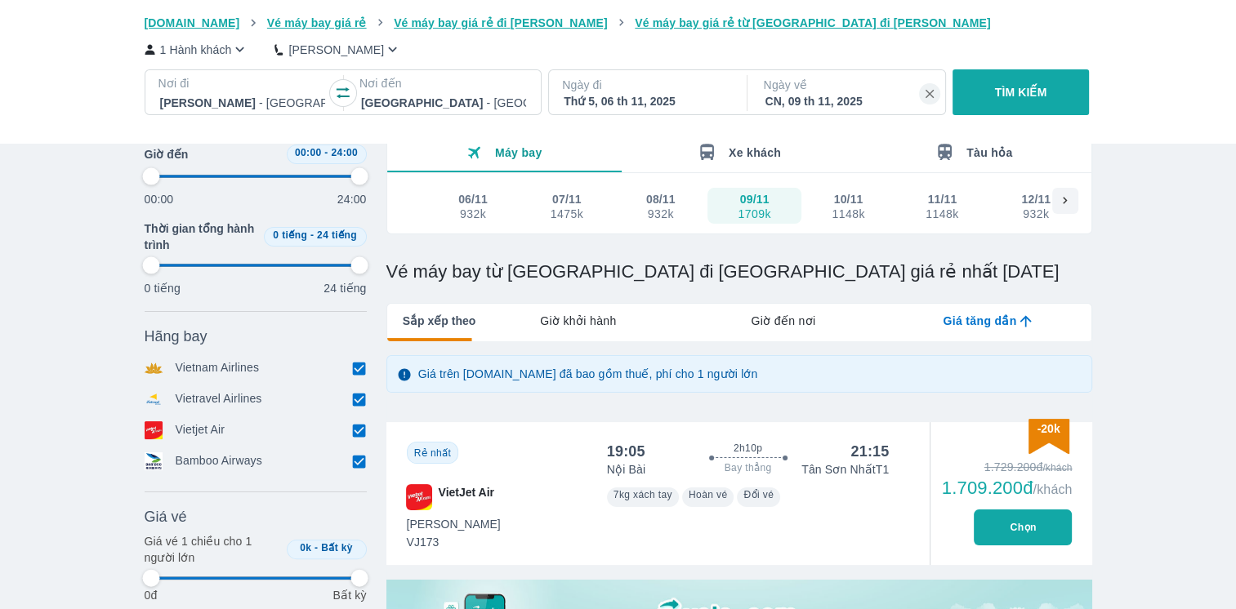
type input "97.9166666666667"
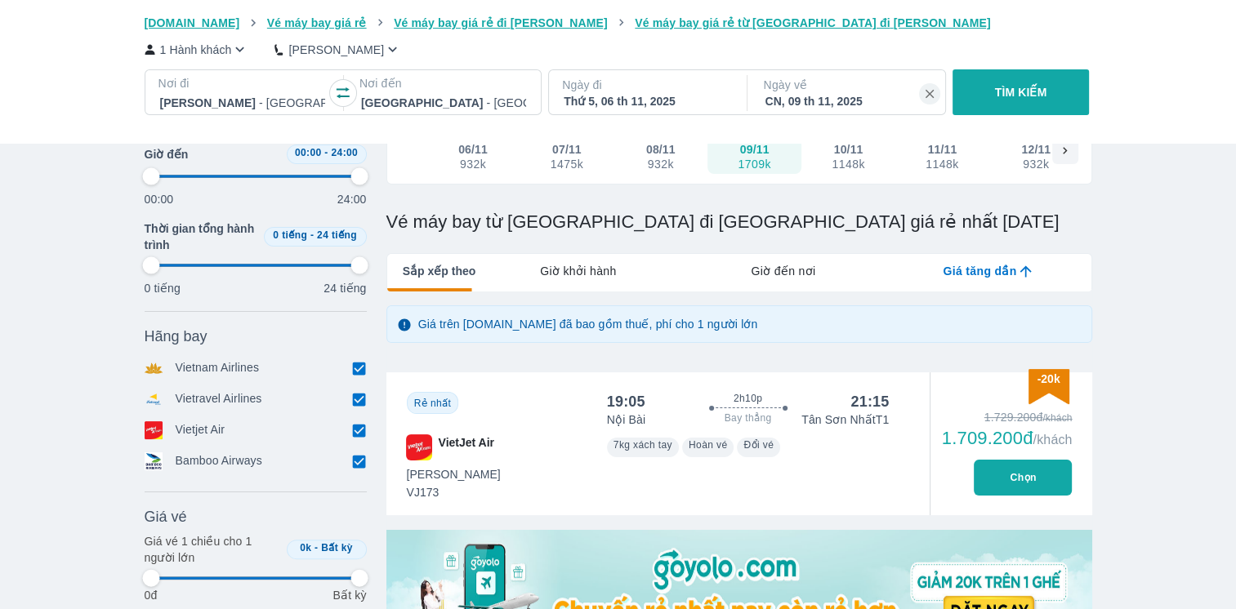
scroll to position [270, 0]
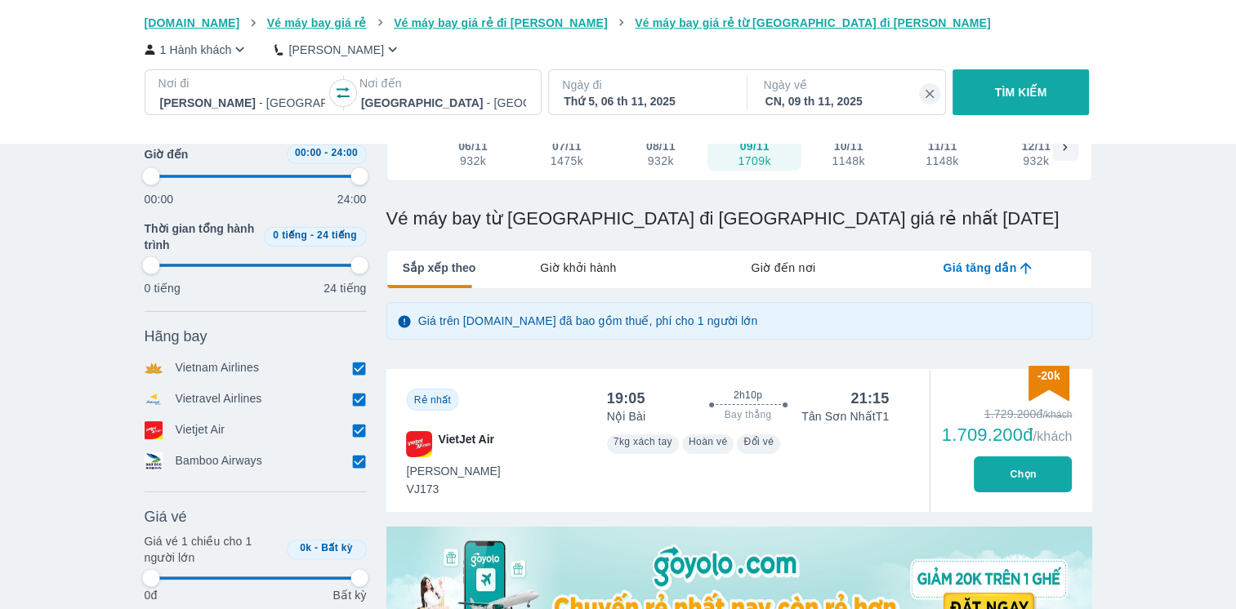
type input "97.9166666666667"
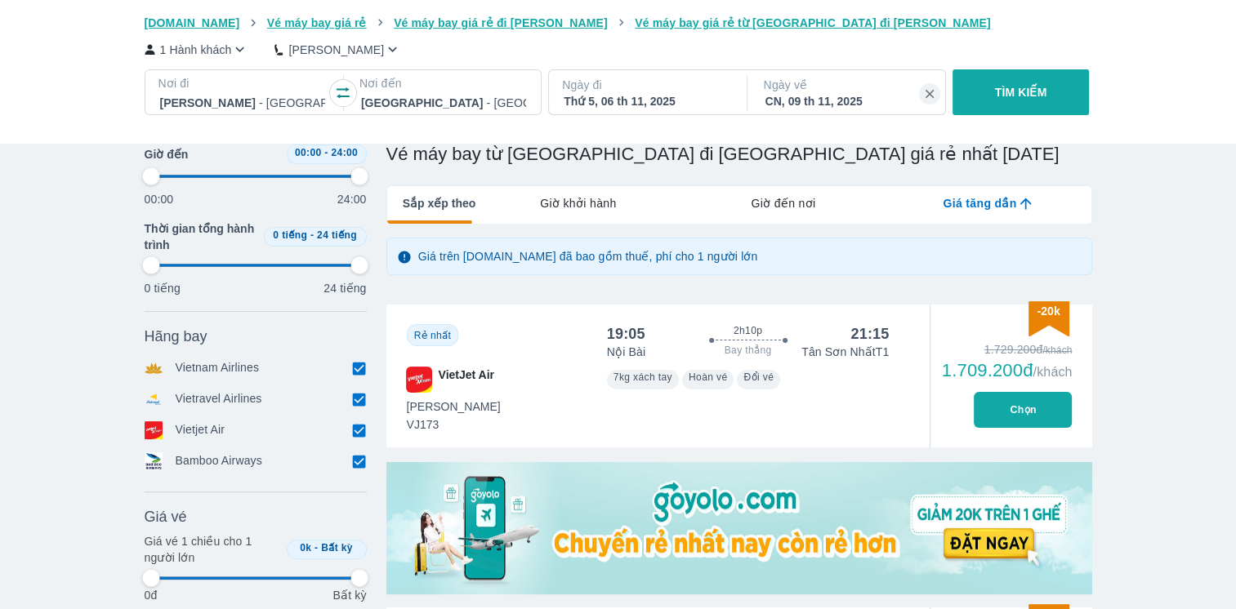
type input "97.9166666666667"
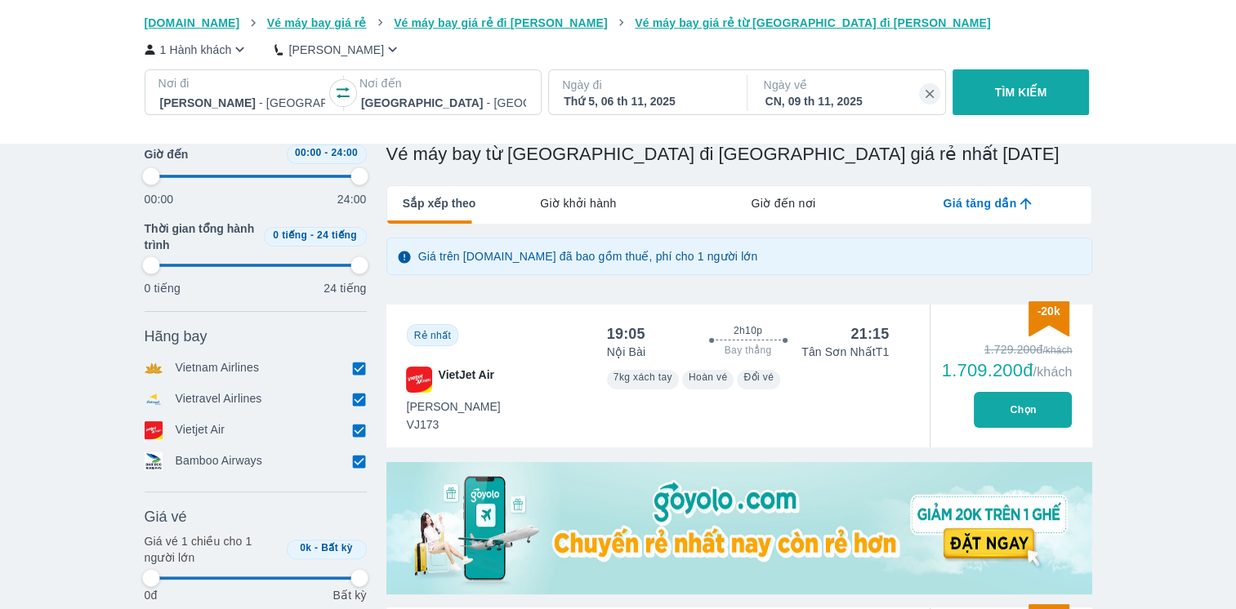
type input "97.9166666666667"
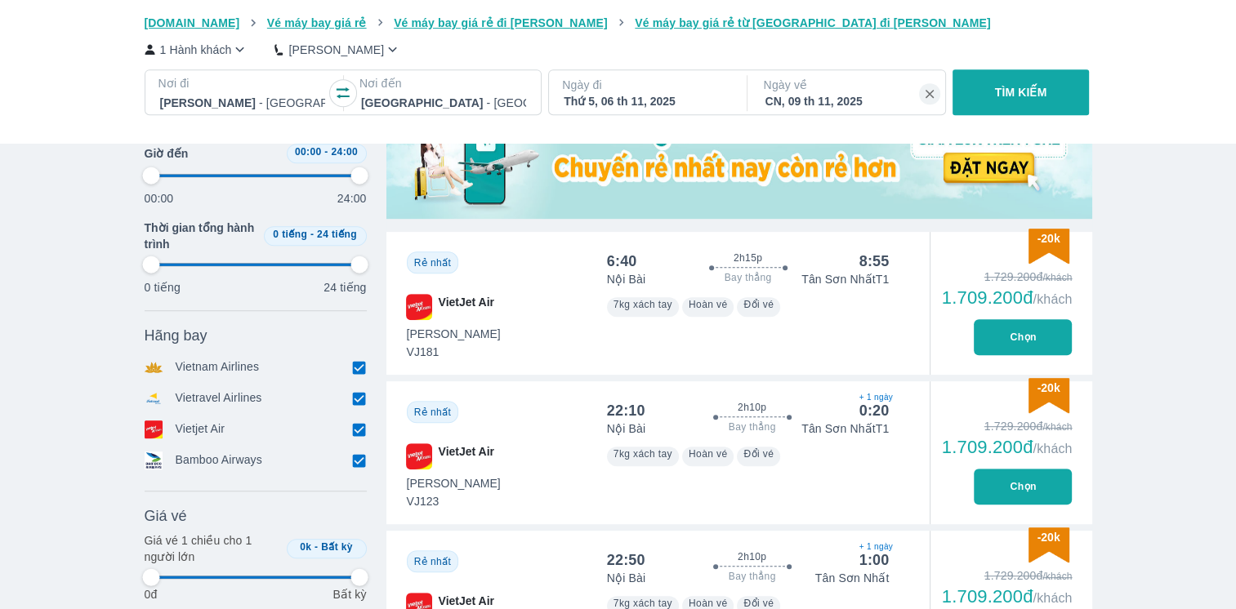
type input "97.9166666666667"
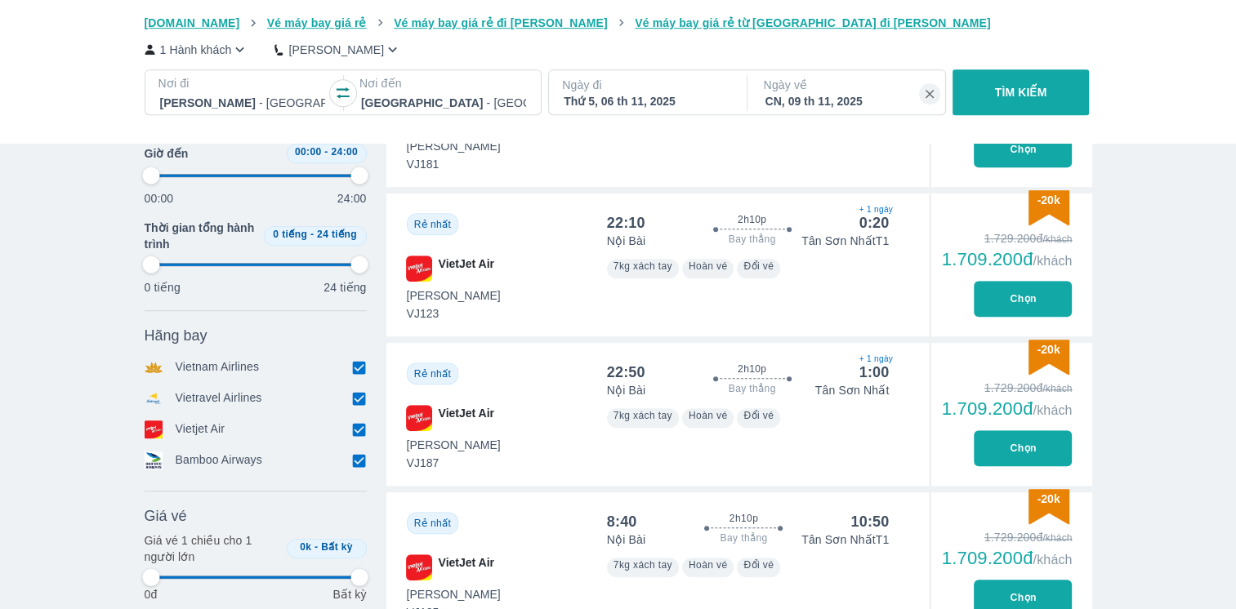
type input "97.9166666666667"
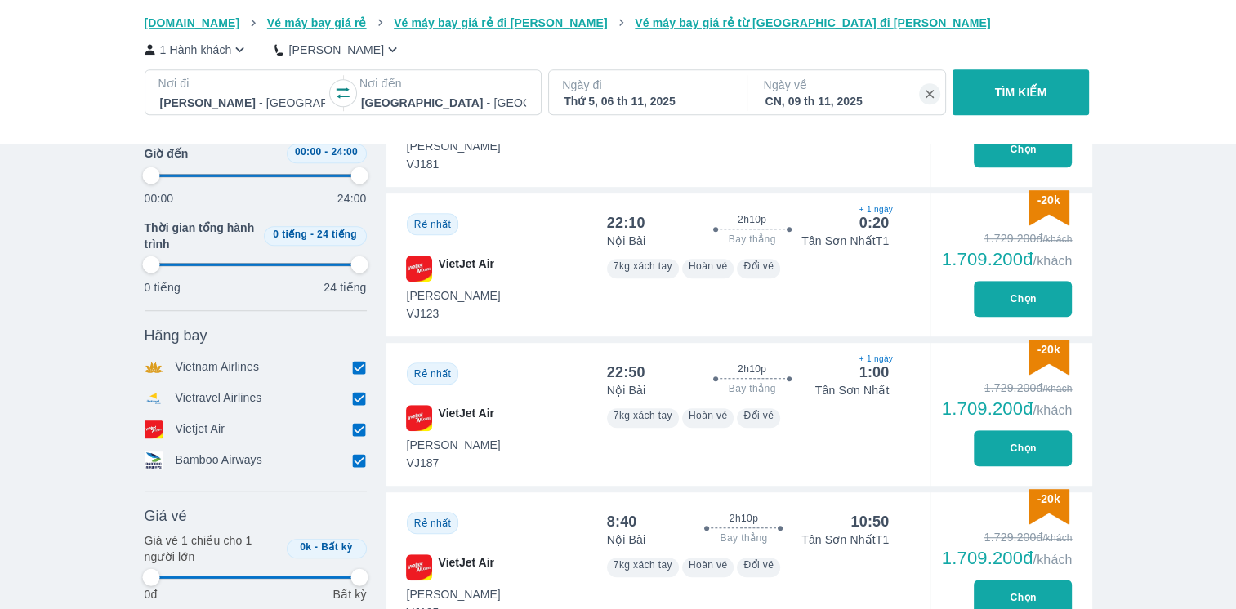
type input "97.9166666666667"
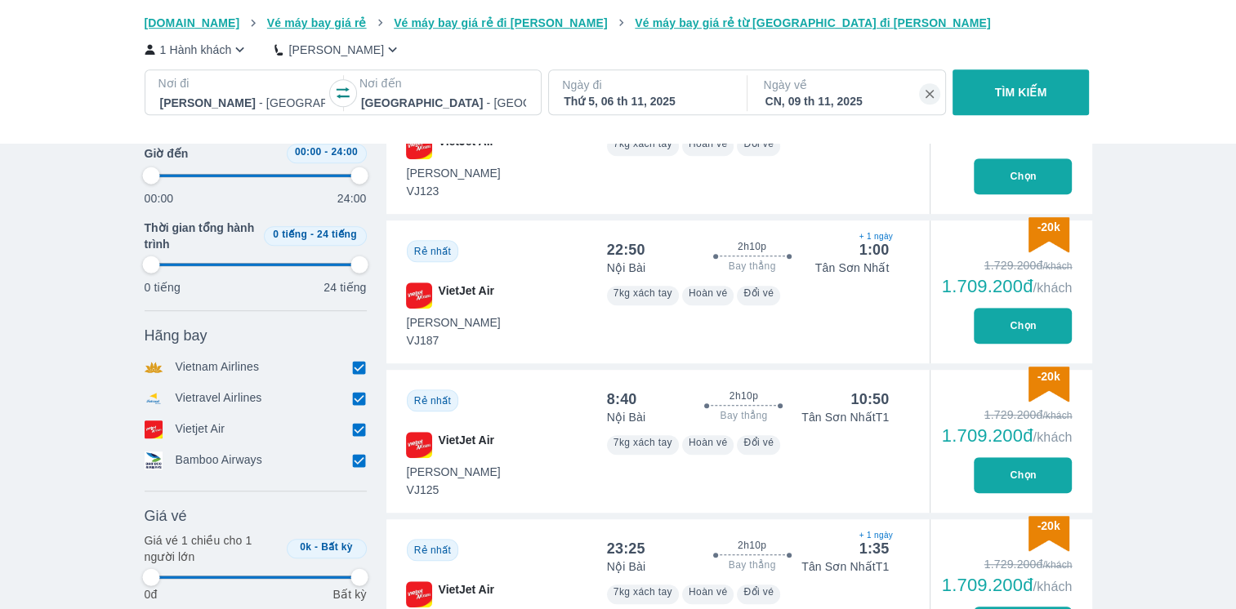
type input "97.9166666666667"
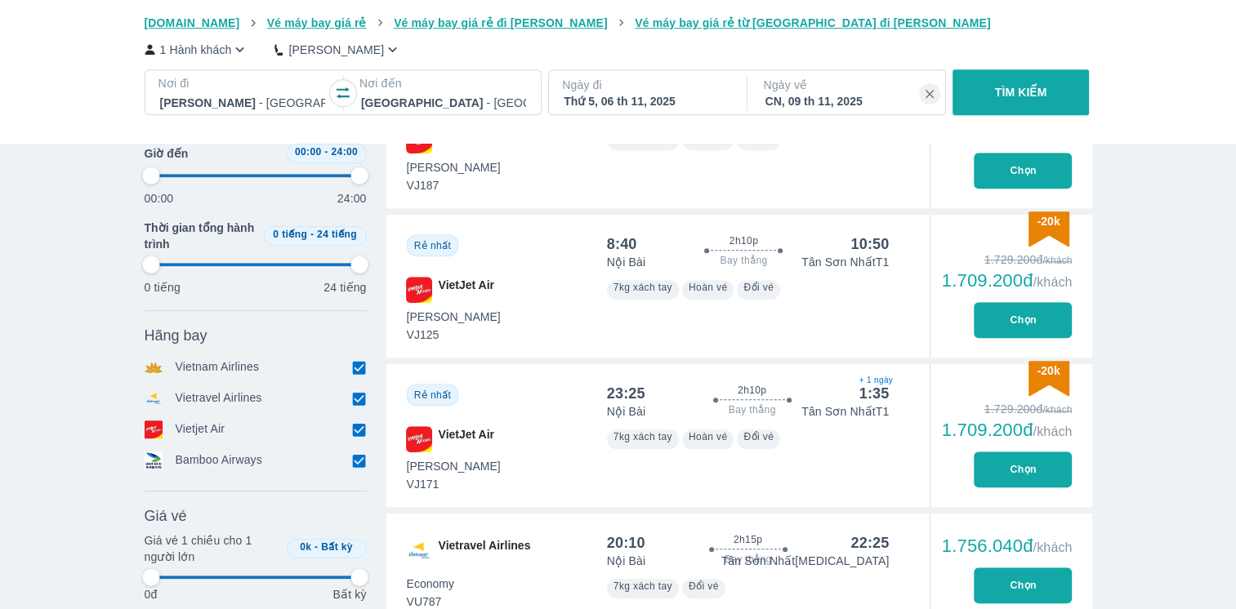
type input "97.9166666666667"
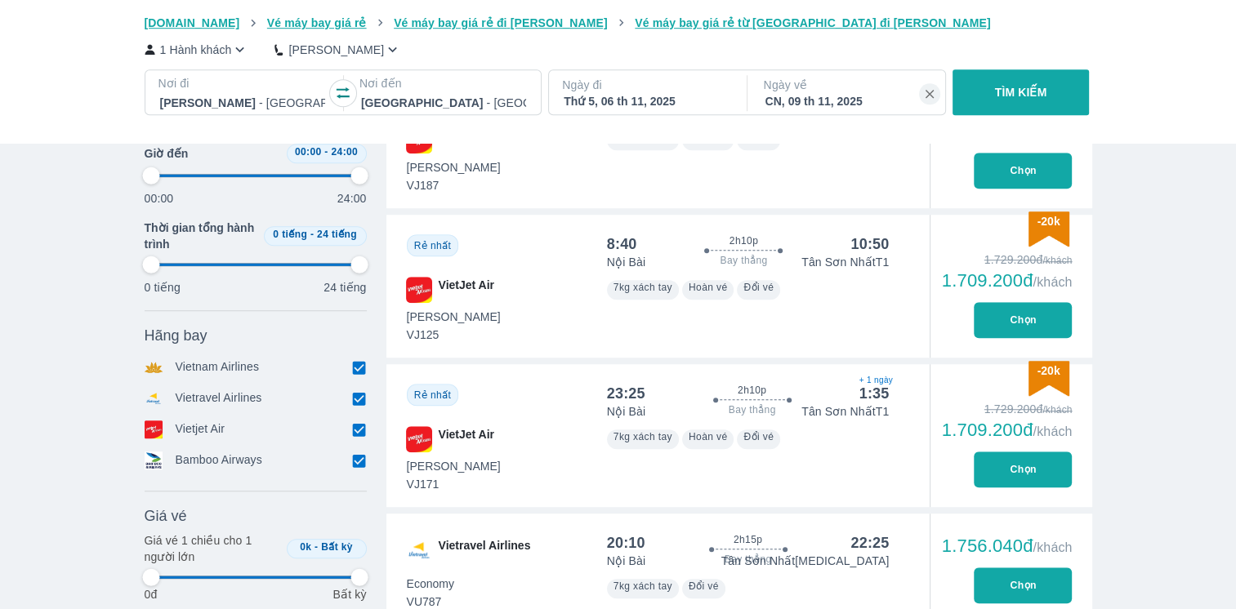
type input "97.9166666666667"
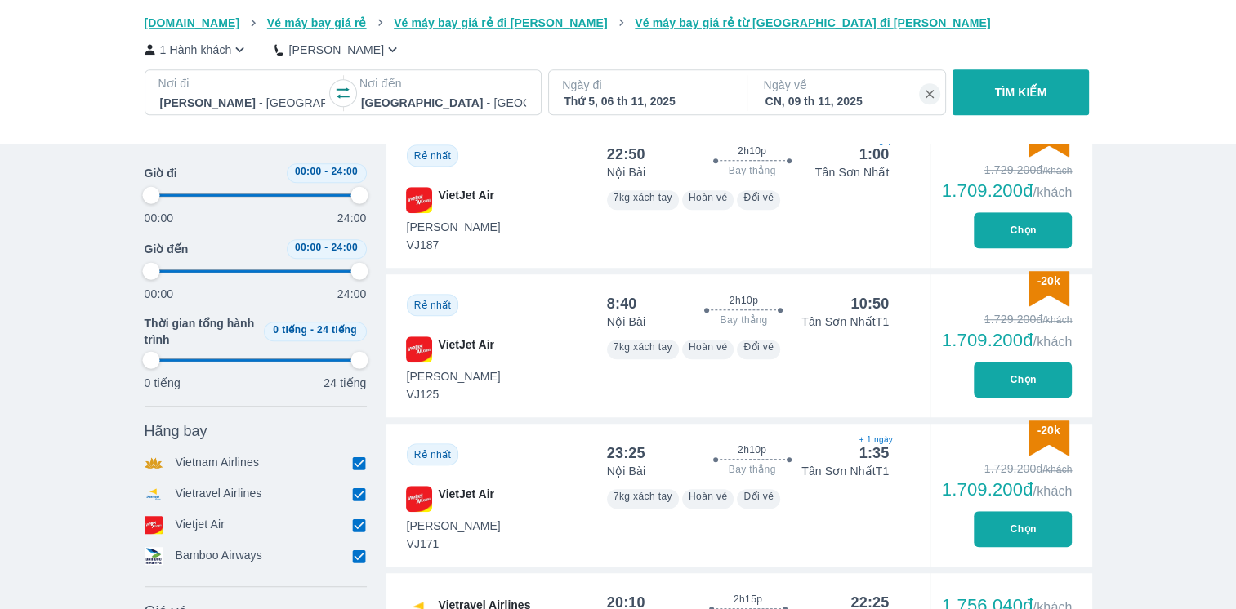
scroll to position [1116, 0]
type input "97.9166666666667"
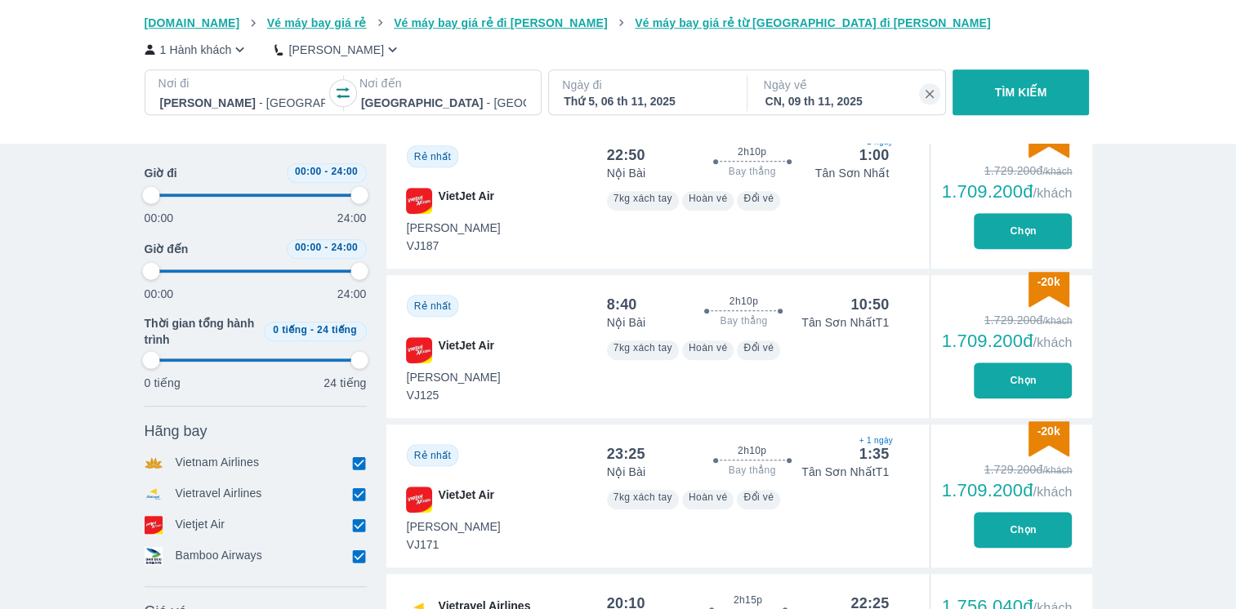
type input "97.9166666666667"
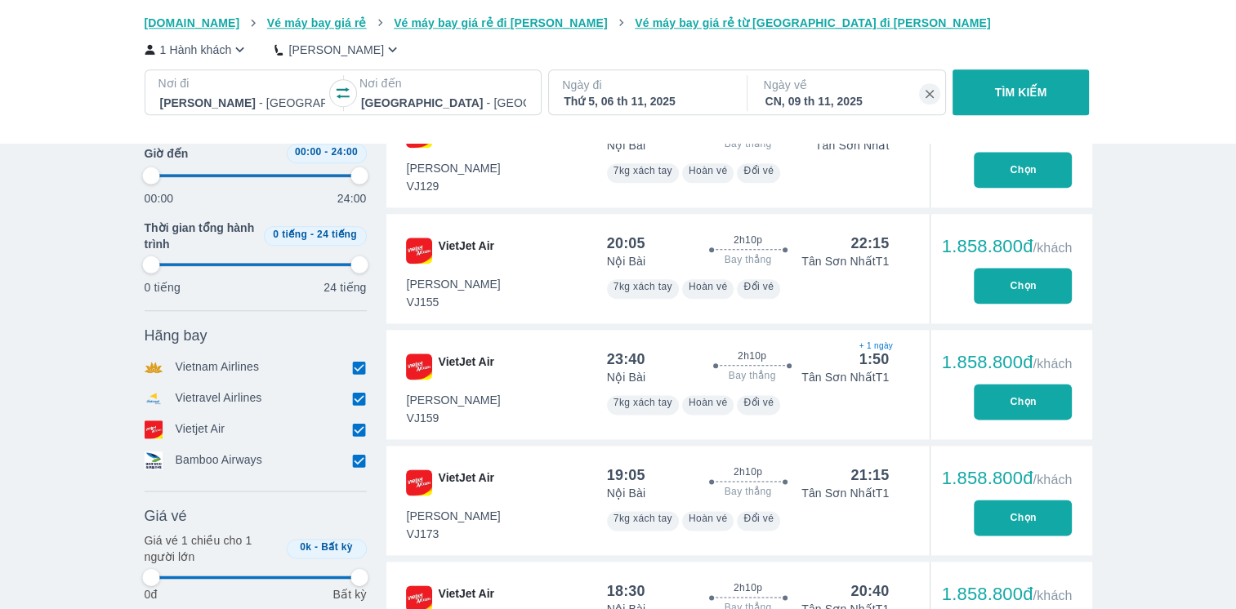
type input "97.9166666666667"
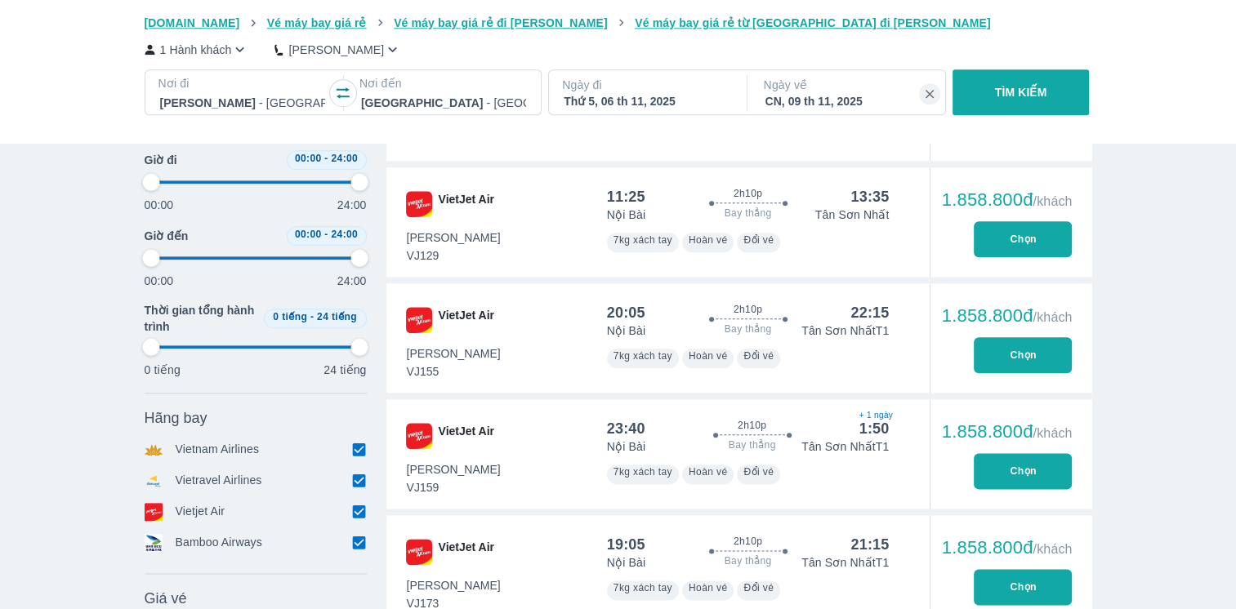
scroll to position [1843, 0]
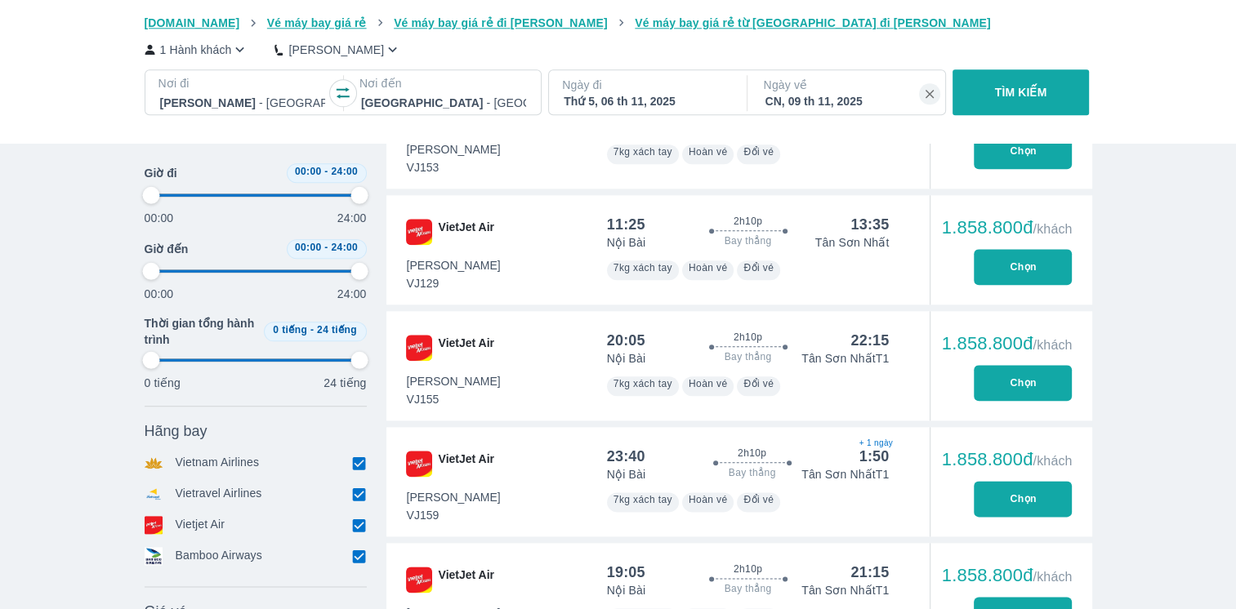
type input "97.9166666666667"
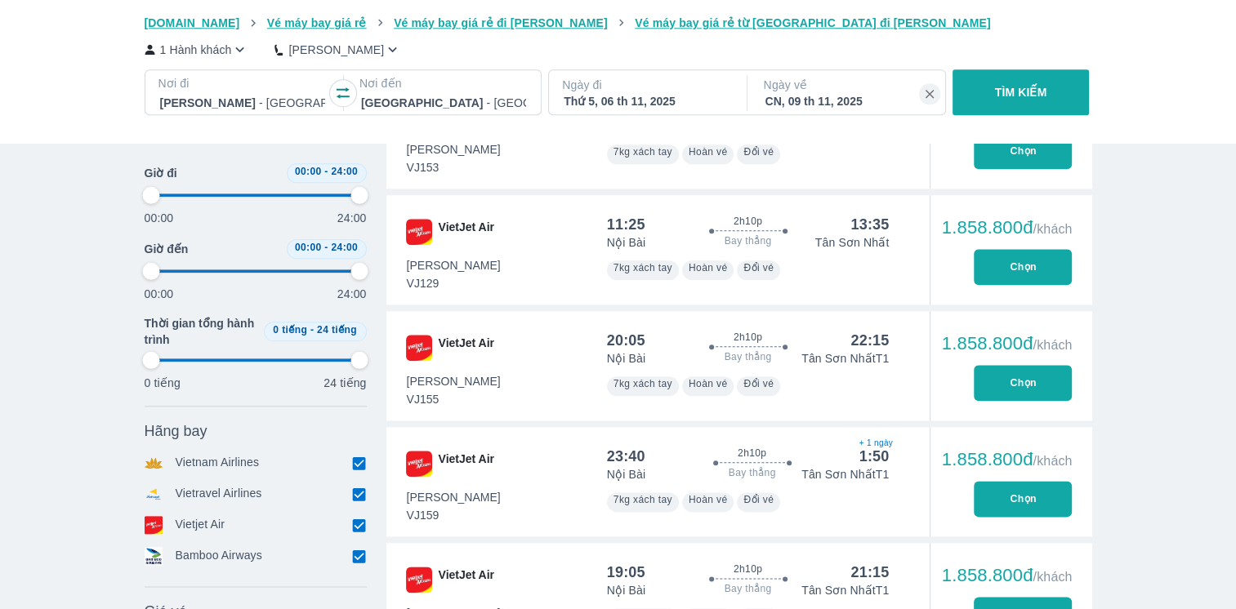
type input "97.9166666666667"
click at [996, 267] on button "Chọn" at bounding box center [1023, 267] width 98 height 36
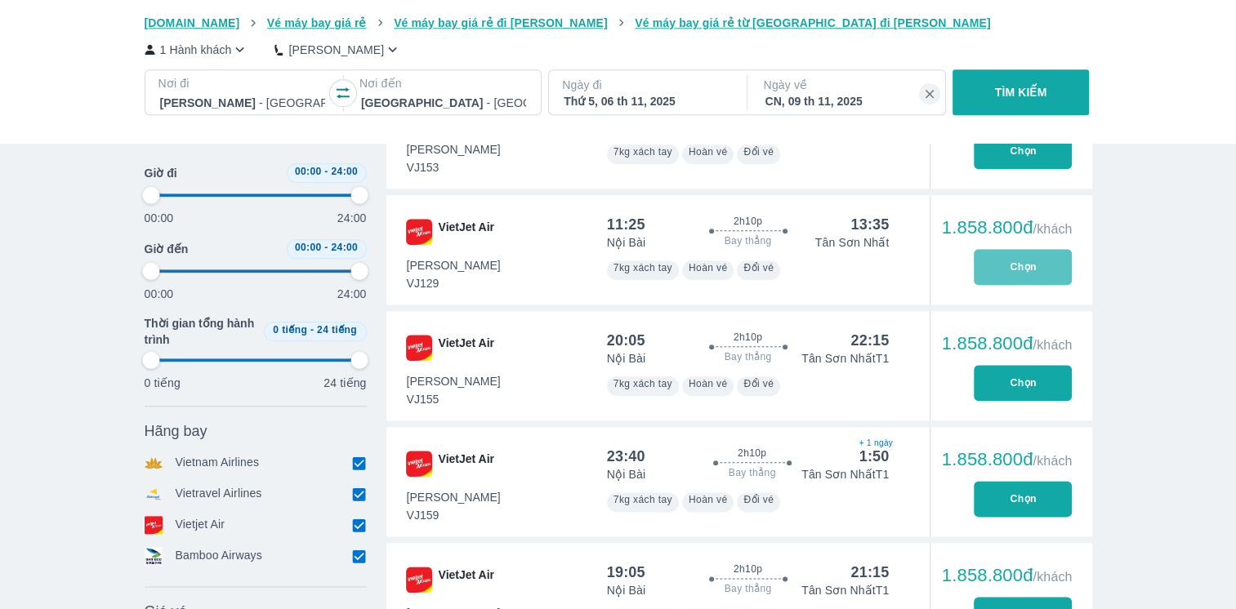
type input "97.9166666666667"
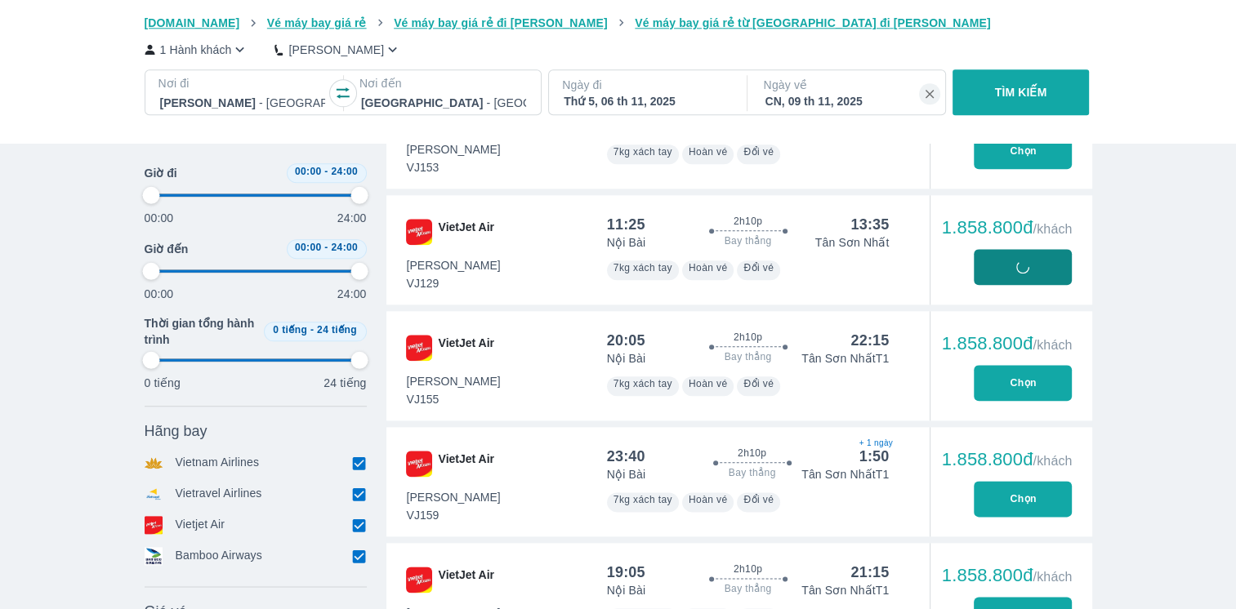
type input "97.9166666666667"
